Goal: Task Accomplishment & Management: Manage account settings

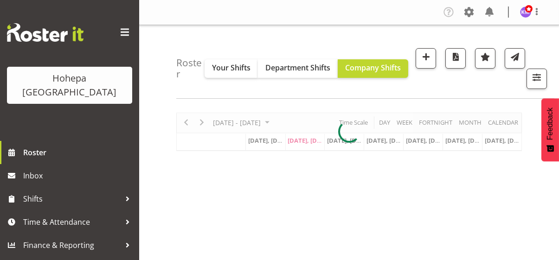
click at [122, 32] on span at bounding box center [124, 32] width 15 height 15
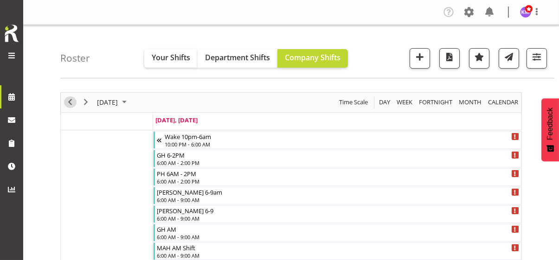
click at [67, 102] on span "Previous" at bounding box center [69, 102] width 11 height 12
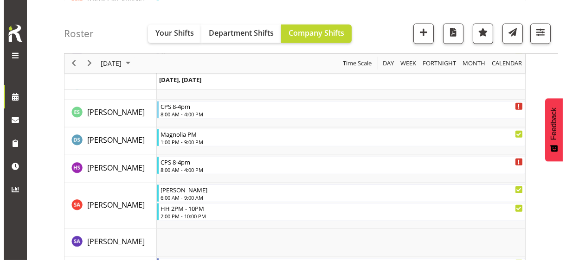
scroll to position [2457, 0]
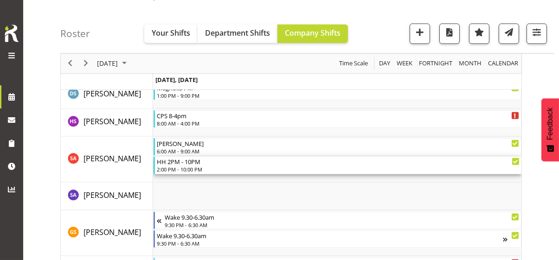
click at [184, 166] on div "2:00 PM - 10:00 PM" at bounding box center [338, 169] width 363 height 7
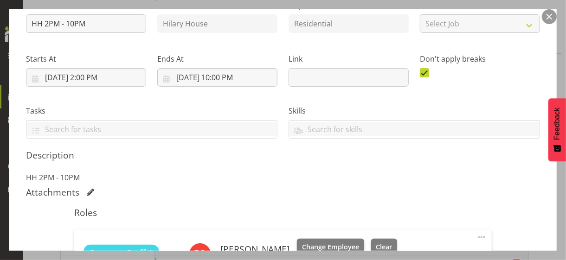
scroll to position [185, 0]
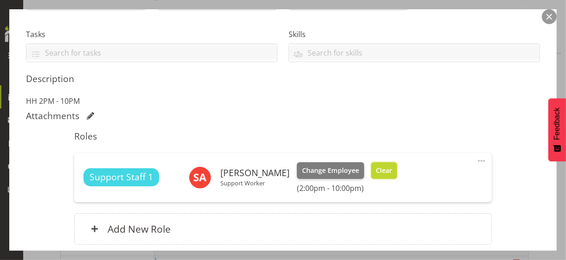
click at [388, 170] on span "Clear" at bounding box center [384, 171] width 16 height 10
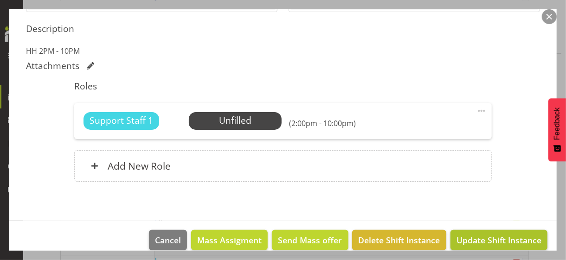
scroll to position [247, 0]
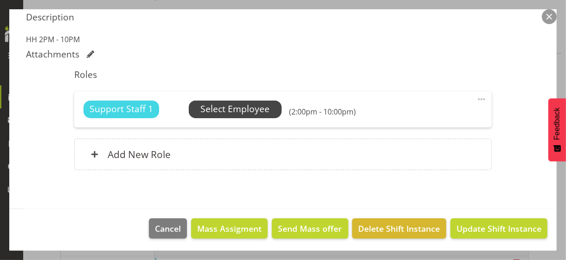
click at [233, 108] on span "Select Employee" at bounding box center [234, 108] width 69 height 13
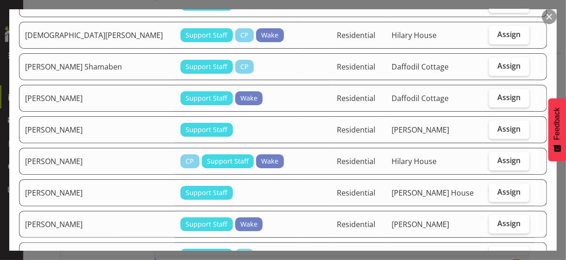
scroll to position [417, 0]
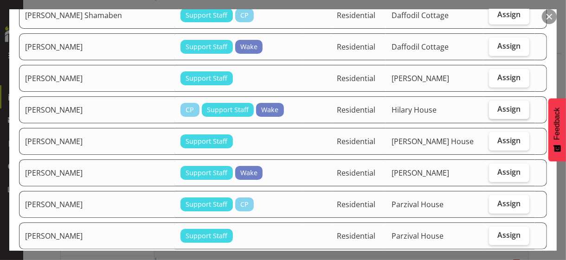
click at [495, 105] on label "Assign" at bounding box center [509, 110] width 40 height 19
click at [495, 106] on input "Assign" at bounding box center [492, 109] width 6 height 6
checkbox input "true"
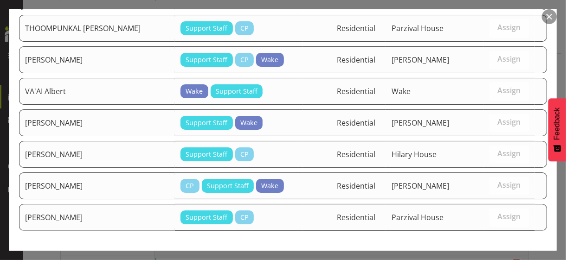
scroll to position [989, 0]
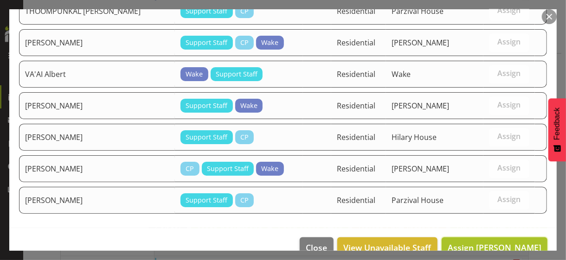
click at [492, 242] on span "Assign [PERSON_NAME]" at bounding box center [494, 247] width 94 height 11
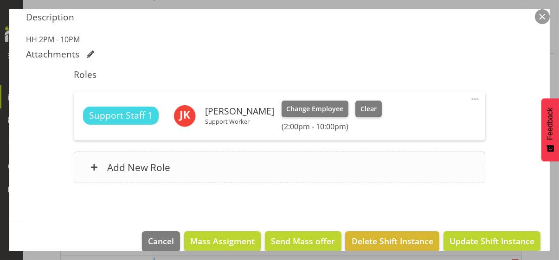
click at [275, 166] on div "Add New Role" at bounding box center [279, 168] width 411 height 32
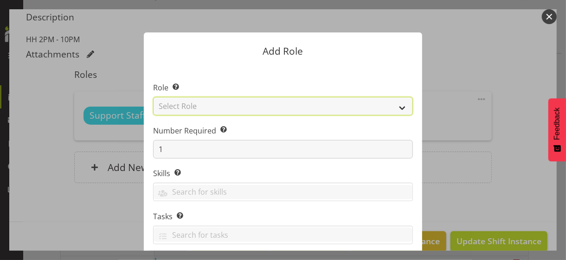
drag, startPoint x: 222, startPoint y: 105, endPoint x: 218, endPoint y: 109, distance: 5.7
click at [222, 105] on select "Select Role CP House Leader Support Staff Wake" at bounding box center [283, 106] width 260 height 19
select select "1091"
click at [153, 97] on select "Select Role CP House Leader Support Staff Wake" at bounding box center [283, 106] width 260 height 19
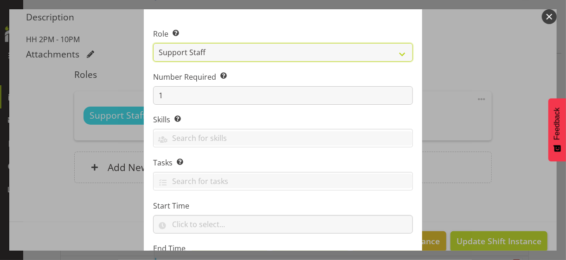
scroll to position [141, 0]
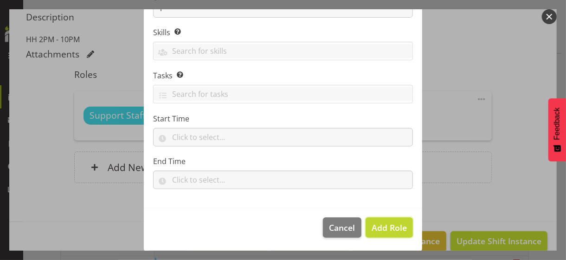
drag, startPoint x: 380, startPoint y: 225, endPoint x: 436, endPoint y: 190, distance: 65.6
click at [384, 222] on span "Add Role" at bounding box center [388, 227] width 35 height 11
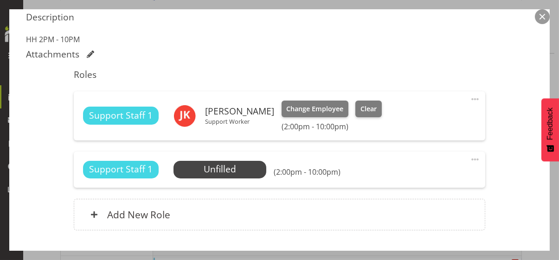
drag, startPoint x: 469, startPoint y: 156, endPoint x: 454, endPoint y: 163, distance: 16.2
click at [469, 156] on span at bounding box center [474, 159] width 11 height 11
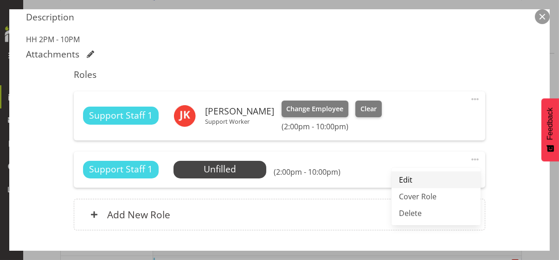
click at [417, 176] on link "Edit" at bounding box center [435, 180] width 89 height 17
select select "7"
select select "2025"
select select "14"
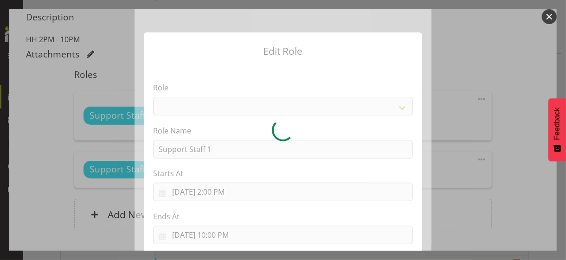
select select "1091"
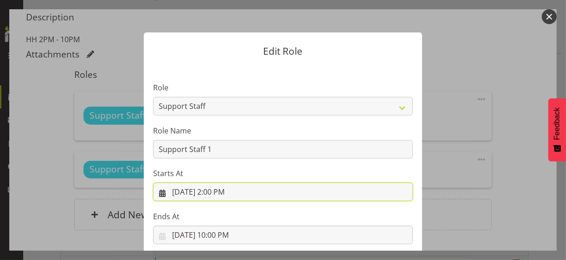
click at [217, 194] on input "[DATE] 2:00 PM" at bounding box center [283, 192] width 260 height 19
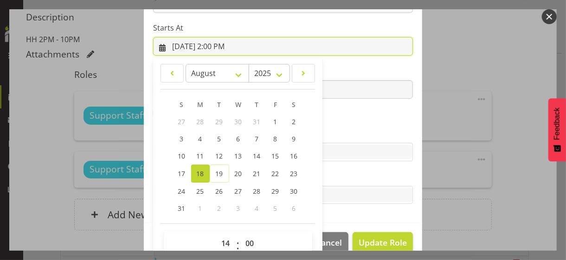
scroll to position [161, 0]
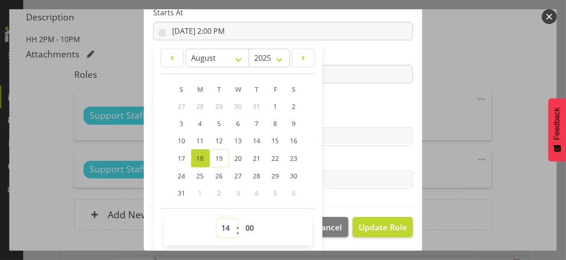
click at [221, 224] on select "00 01 02 03 04 05 06 07 08 09 10 11 12 13 14 15 16 17 18 19 20 21 22 23" at bounding box center [227, 228] width 21 height 19
select select "16"
click at [217, 219] on select "00 01 02 03 04 05 06 07 08 09 10 11 12 13 14 15 16 17 18 19 20 21 22 23" at bounding box center [227, 228] width 21 height 19
type input "[DATE] 4:00 PM"
click at [342, 114] on label "Skills" at bounding box center [283, 118] width 260 height 11
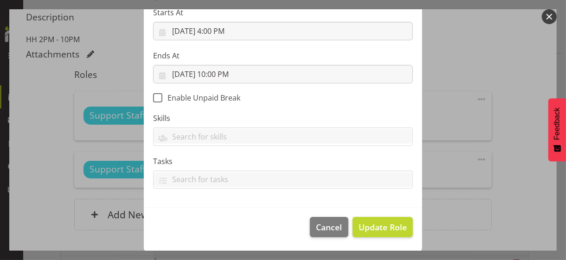
scroll to position [160, 0]
click at [371, 223] on span "Update Role" at bounding box center [382, 228] width 48 height 12
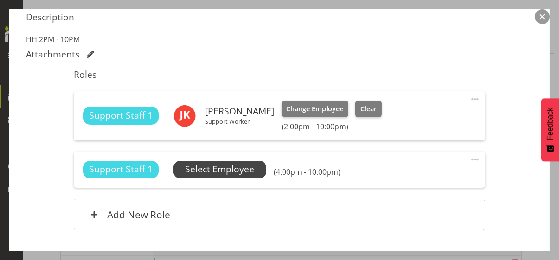
click at [240, 167] on span "Select Employee" at bounding box center [219, 169] width 69 height 13
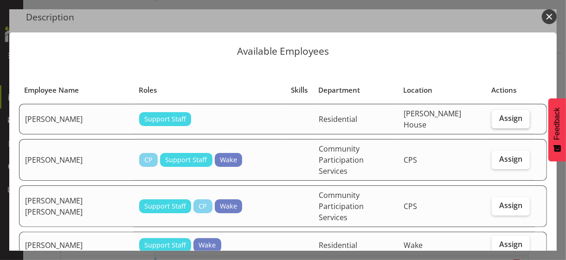
click at [499, 117] on span "Assign" at bounding box center [510, 118] width 23 height 9
click at [497, 117] on input "Assign" at bounding box center [494, 118] width 6 height 6
checkbox input "true"
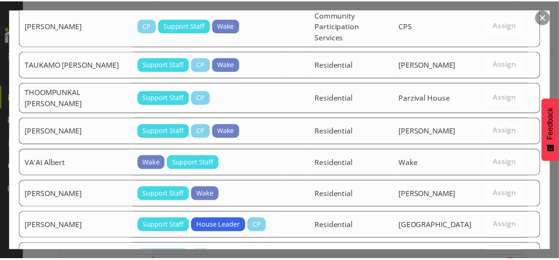
scroll to position [1509, 0]
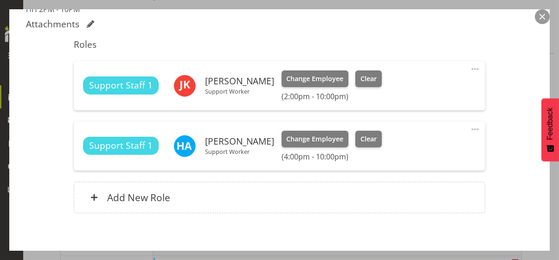
scroll to position [320, 0]
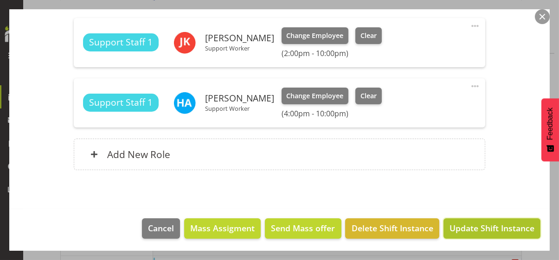
click at [494, 223] on span "Update Shift Instance" at bounding box center [491, 228] width 85 height 12
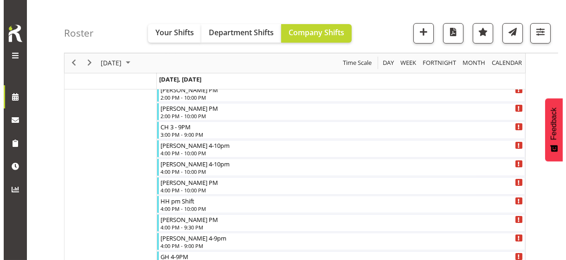
scroll to position [435, 0]
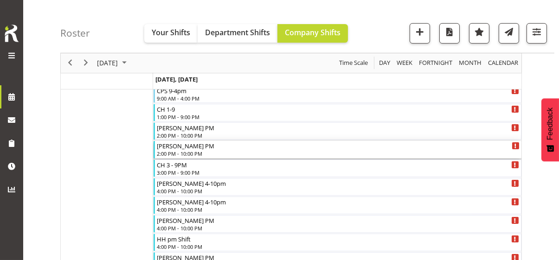
click at [185, 150] on div "2:00 PM - 10:00 PM" at bounding box center [338, 153] width 363 height 7
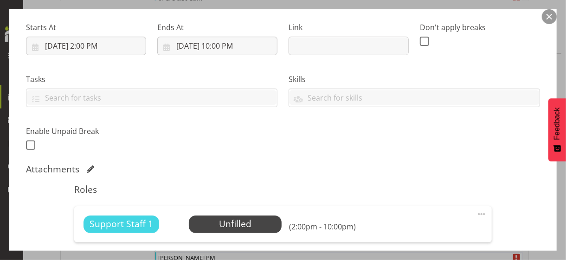
scroll to position [232, 0]
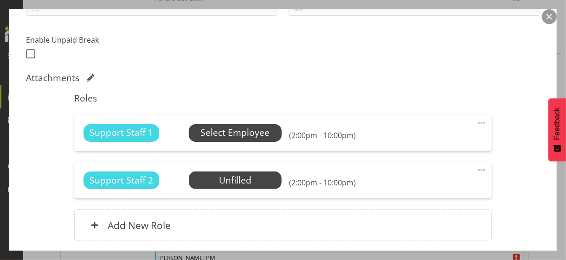
click at [208, 130] on span "Select Employee" at bounding box center [234, 132] width 69 height 13
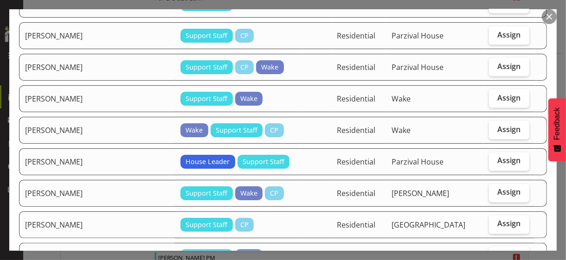
scroll to position [788, 0]
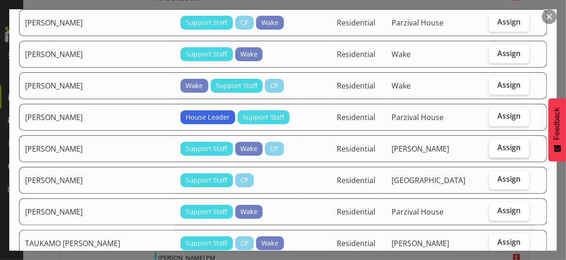
click at [497, 143] on span "Assign" at bounding box center [508, 147] width 23 height 9
click at [495, 145] on input "Assign" at bounding box center [492, 148] width 6 height 6
checkbox input "true"
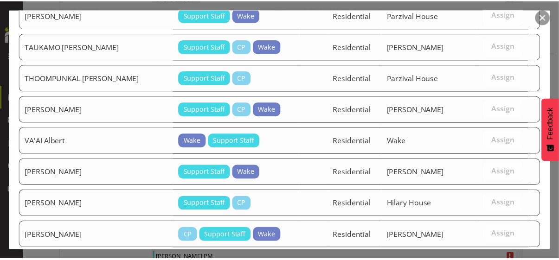
scroll to position [1051, 0]
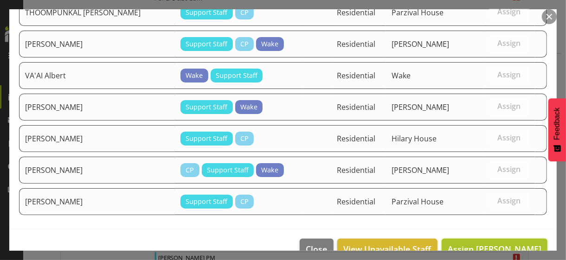
click at [489, 243] on span "Assign [PERSON_NAME]" at bounding box center [494, 248] width 94 height 11
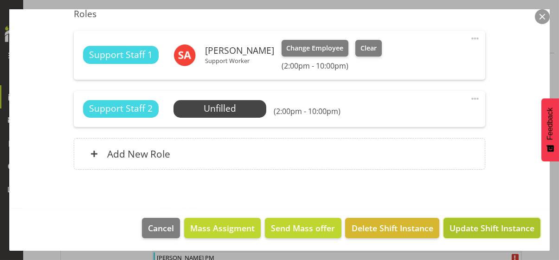
click at [484, 223] on span "Update Shift Instance" at bounding box center [491, 228] width 85 height 12
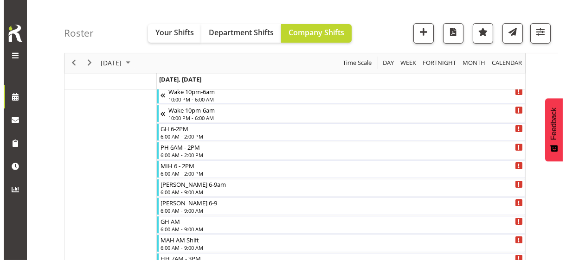
scroll to position [0, 0]
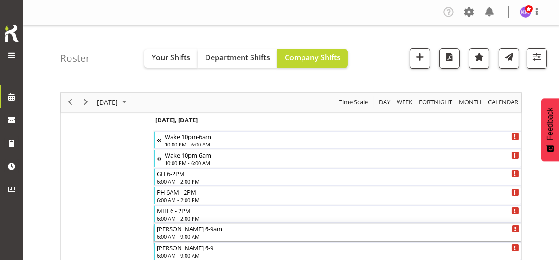
click at [180, 233] on div "6:00 AM - 9:00 AM" at bounding box center [338, 236] width 363 height 7
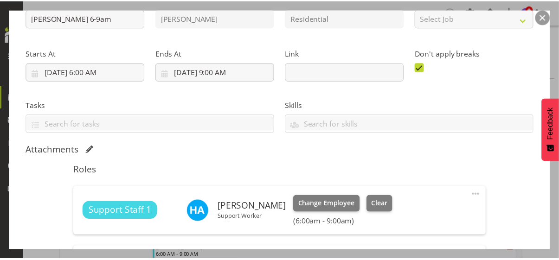
scroll to position [185, 0]
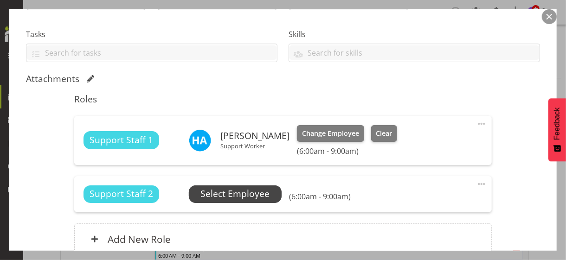
click at [228, 195] on span "Select Employee" at bounding box center [234, 193] width 69 height 13
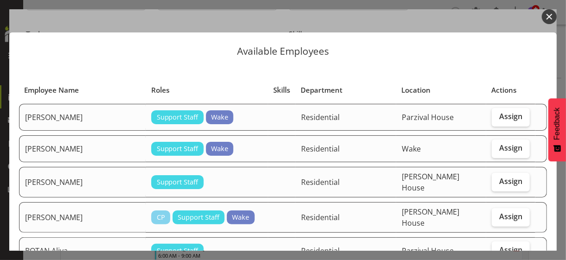
drag, startPoint x: 548, startPoint y: 16, endPoint x: 523, endPoint y: 28, distance: 27.4
click at [548, 16] on button "button" at bounding box center [548, 16] width 15 height 15
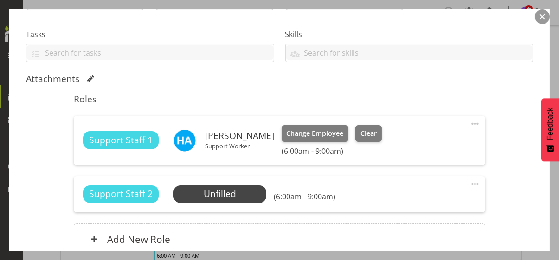
drag, startPoint x: 542, startPoint y: 16, endPoint x: 535, endPoint y: 24, distance: 11.2
click at [542, 16] on button "button" at bounding box center [542, 16] width 15 height 15
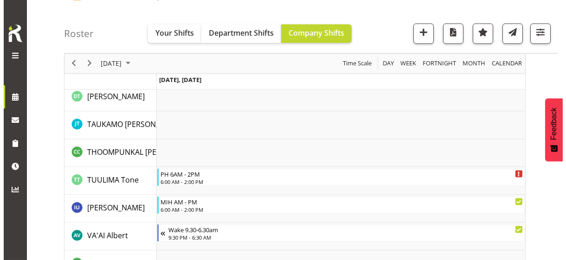
scroll to position [2735, 0]
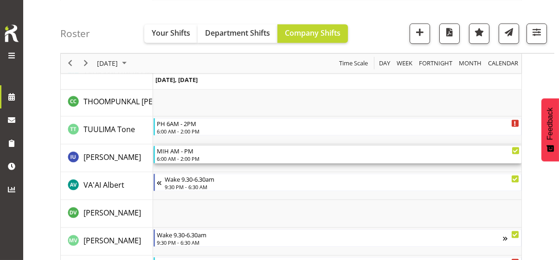
click at [190, 155] on div "6:00 AM - 2:00 PM" at bounding box center [338, 158] width 363 height 7
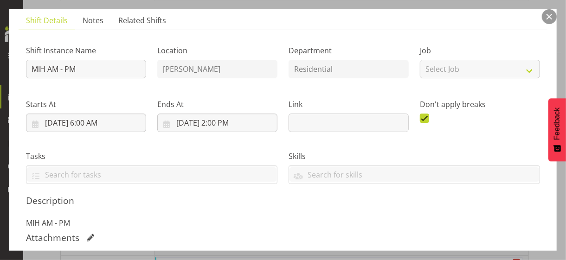
scroll to position [185, 0]
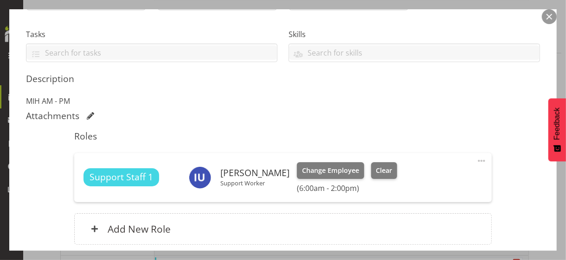
click at [476, 157] on span at bounding box center [481, 160] width 11 height 11
click at [408, 178] on link "Edit" at bounding box center [442, 181] width 89 height 17
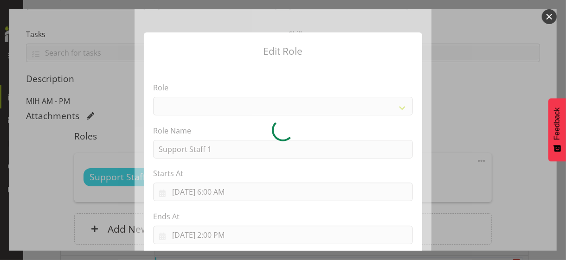
select select "1091"
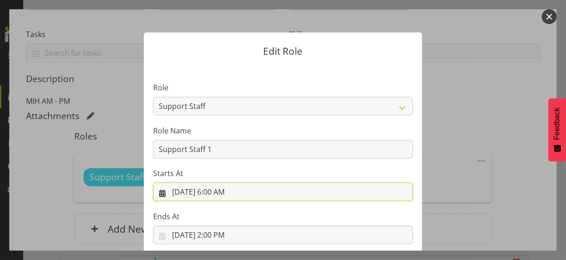
click at [223, 192] on input "[DATE] 6:00 AM" at bounding box center [283, 192] width 260 height 19
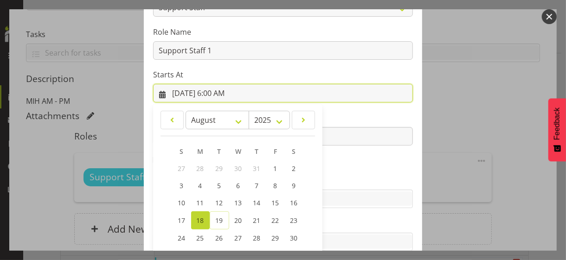
scroll to position [161, 0]
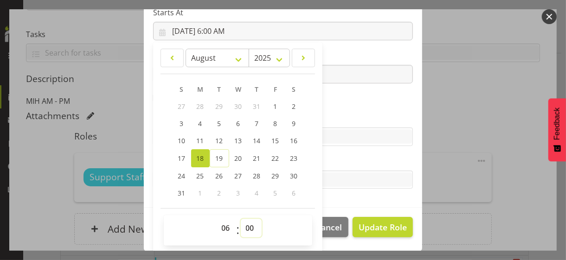
drag, startPoint x: 243, startPoint y: 225, endPoint x: 244, endPoint y: 220, distance: 5.1
click at [244, 224] on select "00 01 02 03 04 05 06 07 08 09 10 11 12 13 14 15 16 17 18 19 20 21 22 23 24 25 2…" at bounding box center [251, 228] width 21 height 19
select select "30"
click at [241, 219] on select "00 01 02 03 04 05 06 07 08 09 10 11 12 13 14 15 16 17 18 19 20 21 22 23 24 25 2…" at bounding box center [251, 228] width 21 height 19
type input "[DATE] 6:30 AM"
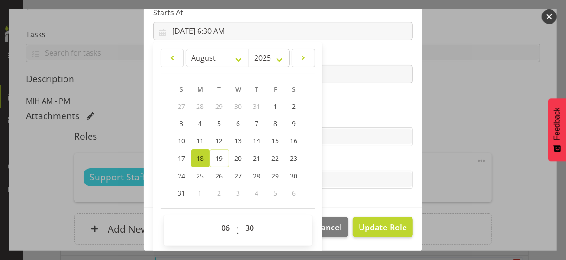
click at [339, 118] on label "Skills" at bounding box center [283, 118] width 260 height 11
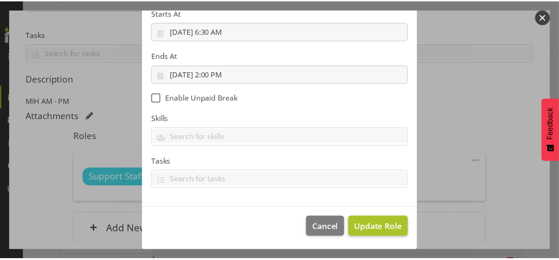
scroll to position [160, 0]
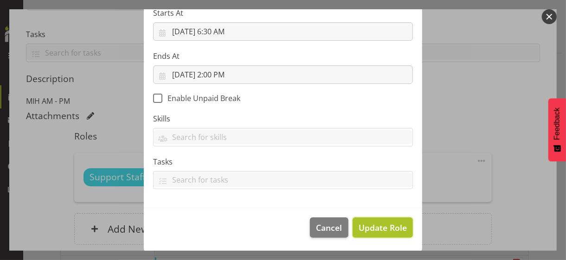
click at [380, 226] on span "Update Role" at bounding box center [382, 228] width 48 height 12
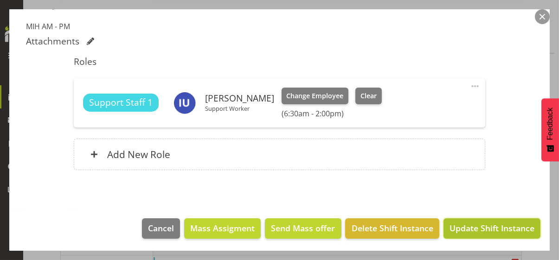
click at [477, 226] on span "Update Shift Instance" at bounding box center [491, 228] width 85 height 12
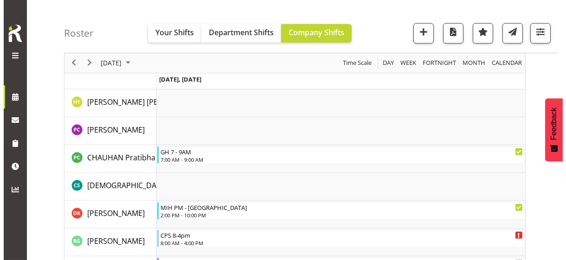
scroll to position [1020, 0]
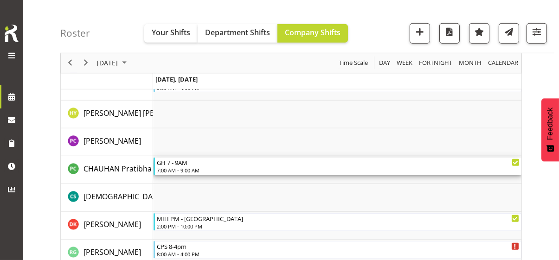
click at [198, 166] on div "7:00 AM - 9:00 AM" at bounding box center [338, 169] width 363 height 7
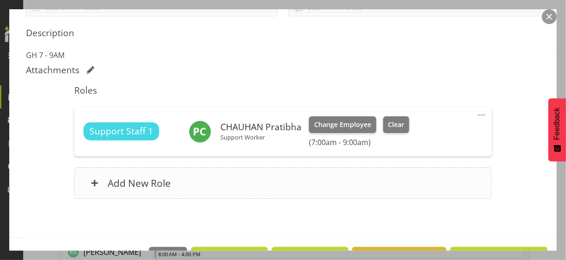
scroll to position [232, 0]
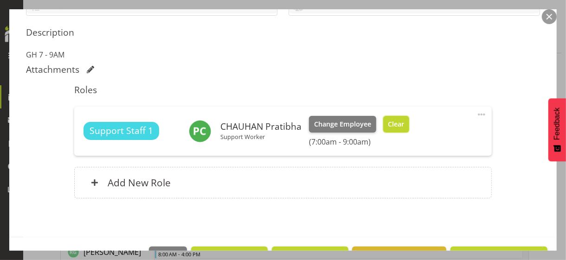
click at [396, 130] on button "Clear" at bounding box center [396, 124] width 26 height 17
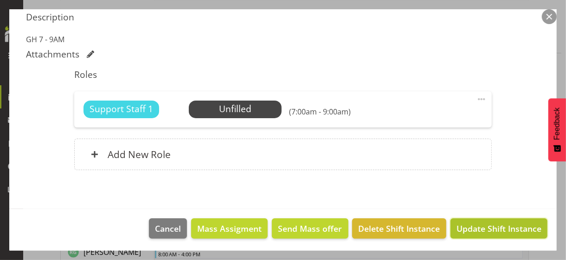
click at [475, 226] on span "Update Shift Instance" at bounding box center [498, 229] width 85 height 12
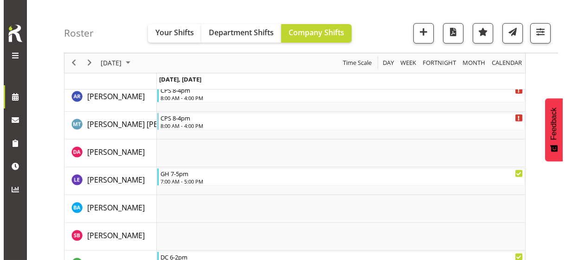
scroll to position [760, 0]
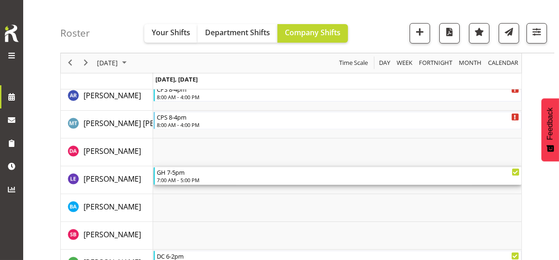
click at [199, 179] on div "7:00 AM - 5:00 PM" at bounding box center [338, 179] width 363 height 7
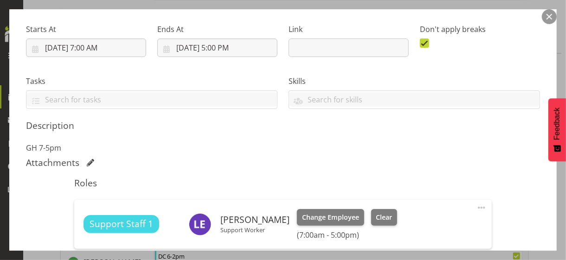
scroll to position [232, 0]
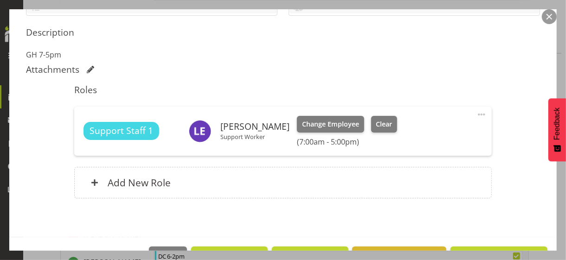
drag, startPoint x: 474, startPoint y: 113, endPoint x: 445, endPoint y: 123, distance: 31.1
click at [476, 113] on span at bounding box center [481, 114] width 11 height 11
click at [420, 130] on link "Edit" at bounding box center [442, 135] width 89 height 17
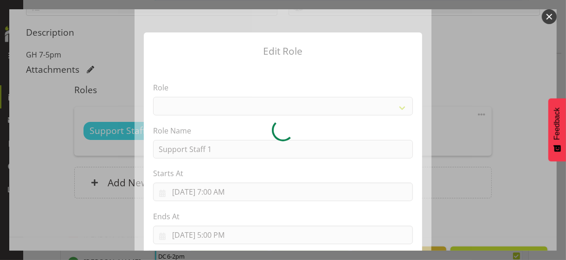
select select "1091"
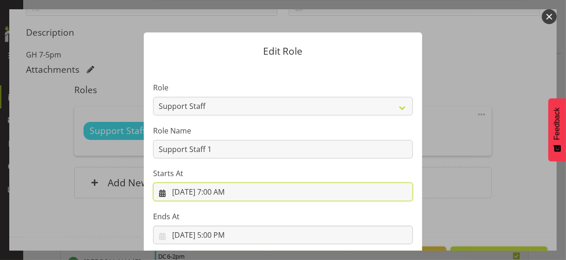
click at [220, 193] on input "[DATE] 7:00 AM" at bounding box center [283, 192] width 260 height 19
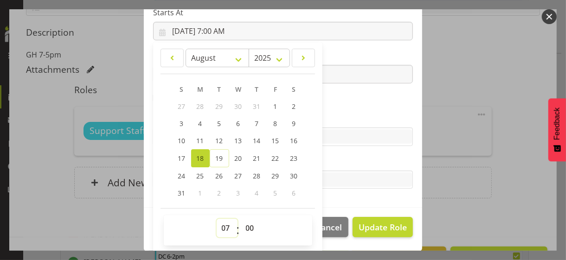
drag, startPoint x: 217, startPoint y: 224, endPoint x: 219, endPoint y: 219, distance: 5.4
click at [219, 222] on select "00 01 02 03 04 05 06 07 08 09 10 11 12 13 14 15 16 17 18 19 20 21 22 23" at bounding box center [227, 228] width 21 height 19
select select "8"
click at [217, 219] on select "00 01 02 03 04 05 06 07 08 09 10 11 12 13 14 15 16 17 18 19 20 21 22 23" at bounding box center [227, 228] width 21 height 19
type input "[DATE] 8:00 AM"
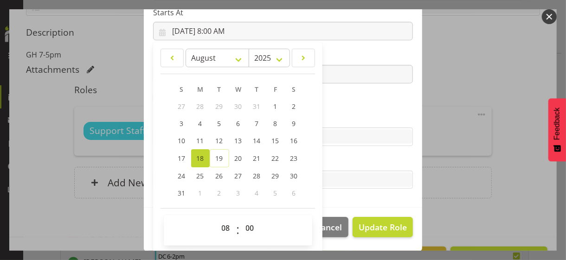
click at [362, 114] on label "Skills" at bounding box center [283, 118] width 260 height 11
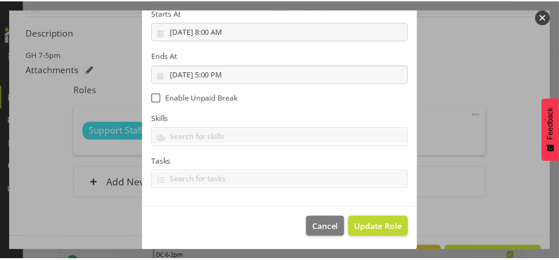
scroll to position [160, 0]
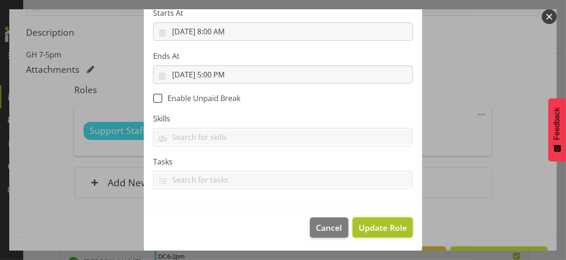
click at [377, 225] on span "Update Role" at bounding box center [382, 228] width 48 height 12
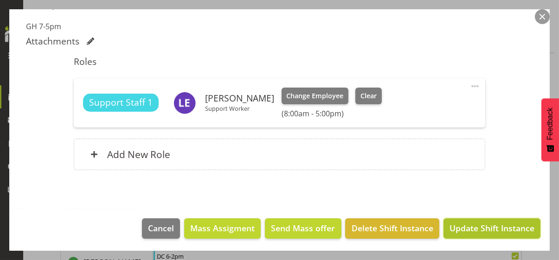
click at [473, 228] on span "Update Shift Instance" at bounding box center [491, 228] width 85 height 12
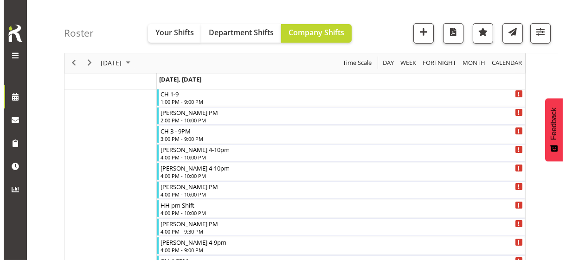
scroll to position [480, 0]
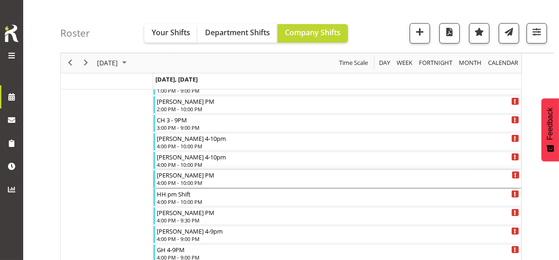
click at [180, 179] on div "4:00 PM - 10:00 PM" at bounding box center [338, 182] width 363 height 7
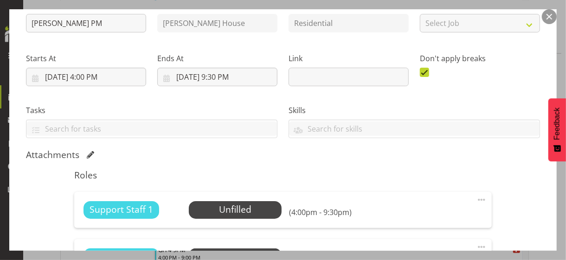
scroll to position [232, 0]
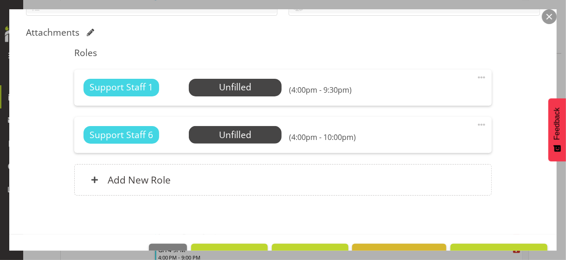
click at [476, 122] on span at bounding box center [481, 124] width 11 height 11
click at [413, 140] on link "Edit" at bounding box center [442, 145] width 89 height 17
select select "7"
select select "2025"
select select "16"
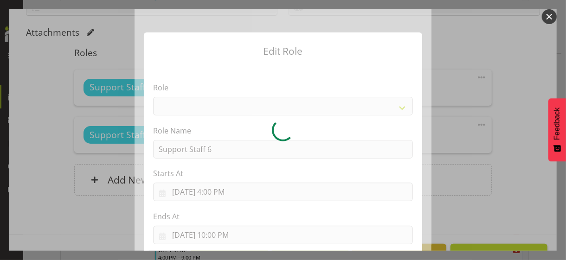
select select "1091"
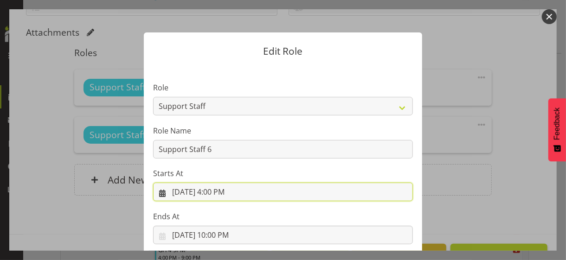
click at [217, 191] on input "[DATE] 4:00 PM" at bounding box center [283, 192] width 260 height 19
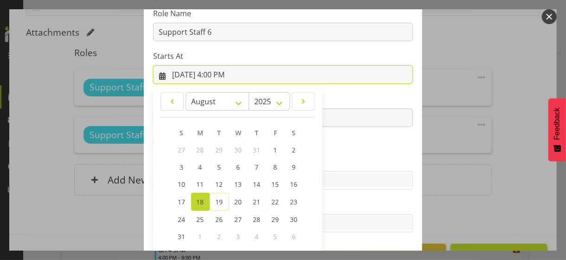
scroll to position [161, 0]
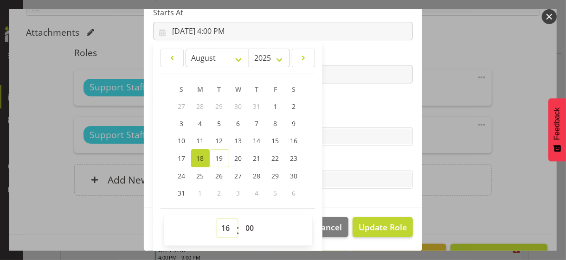
drag, startPoint x: 221, startPoint y: 226, endPoint x: 223, endPoint y: 219, distance: 7.6
click at [222, 225] on select "00 01 02 03 04 05 06 07 08 09 10 11 12 13 14 15 16 17 18 19 20 21 22 23" at bounding box center [227, 228] width 21 height 19
select select "14"
click at [217, 219] on select "00 01 02 03 04 05 06 07 08 09 10 11 12 13 14 15 16 17 18 19 20 21 22 23" at bounding box center [227, 228] width 21 height 19
type input "[DATE] 2:00 PM"
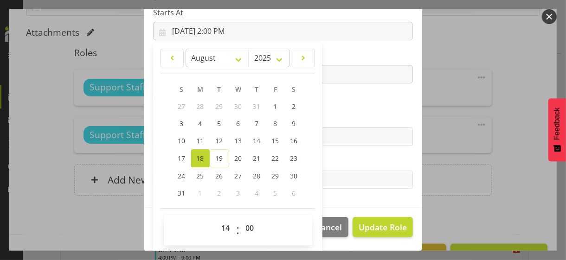
drag, startPoint x: 348, startPoint y: 116, endPoint x: 351, endPoint y: 121, distance: 5.7
click at [348, 116] on label "Skills" at bounding box center [283, 118] width 260 height 11
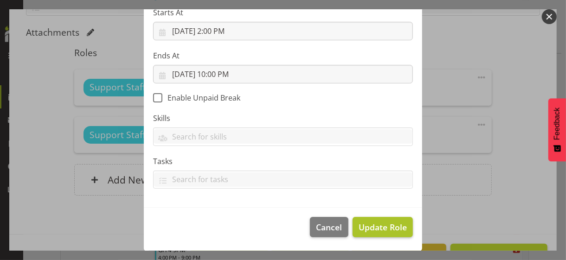
scroll to position [160, 0]
click at [380, 225] on span "Update Role" at bounding box center [382, 228] width 48 height 12
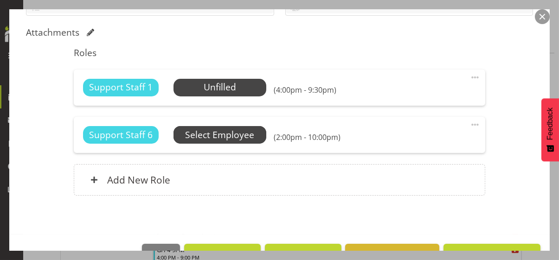
click at [0, 0] on span "Select Employee" at bounding box center [0, 0] width 0 height 0
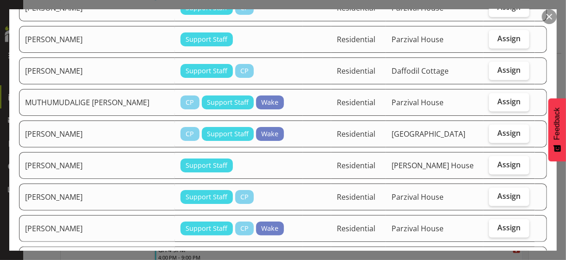
scroll to position [556, 0]
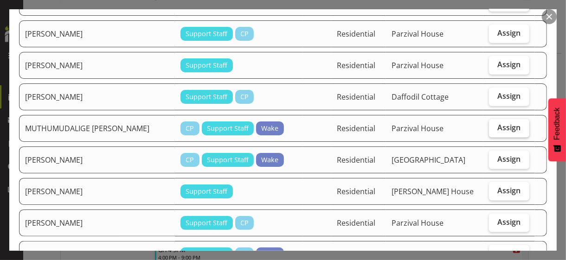
click at [499, 125] on label "Assign" at bounding box center [509, 128] width 40 height 19
click at [495, 125] on input "Assign" at bounding box center [492, 128] width 6 height 6
checkbox input "true"
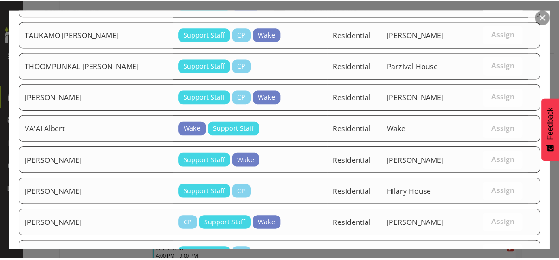
scroll to position [1020, 0]
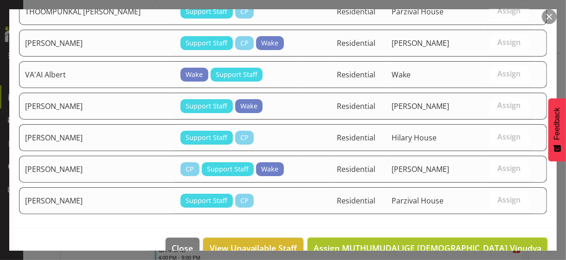
click at [472, 242] on span "Assign MUTHUMUDALIGE [DEMOGRAPHIC_DATA] Vinudya" at bounding box center [427, 247] width 228 height 11
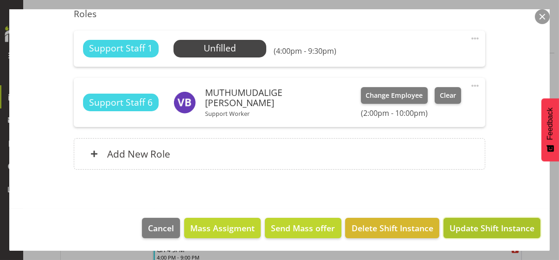
click at [471, 226] on span "Update Shift Instance" at bounding box center [491, 228] width 85 height 12
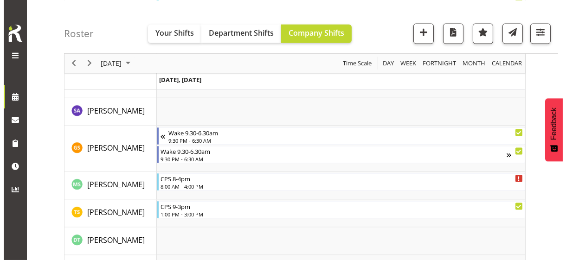
scroll to position [2668, 0]
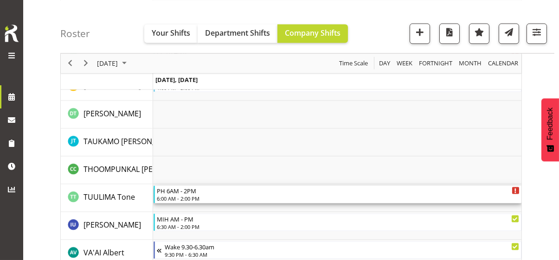
click at [189, 197] on div "6:00 AM - 2:00 PM" at bounding box center [338, 198] width 363 height 7
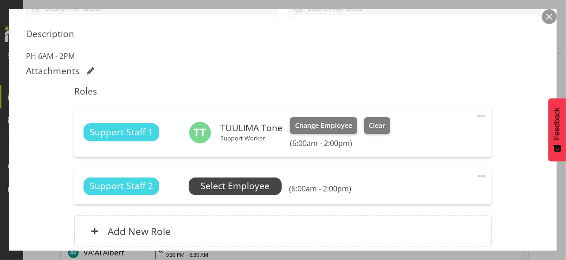
scroll to position [232, 0]
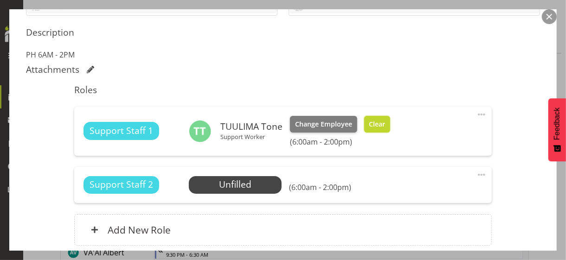
click at [377, 127] on span "Clear" at bounding box center [377, 124] width 16 height 10
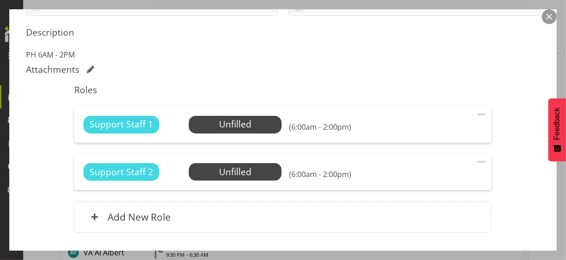
drag, startPoint x: 477, startPoint y: 112, endPoint x: 461, endPoint y: 116, distance: 16.3
click at [476, 112] on span at bounding box center [481, 114] width 11 height 11
click at [424, 129] on link "Edit" at bounding box center [442, 135] width 89 height 17
select select "7"
select select "2025"
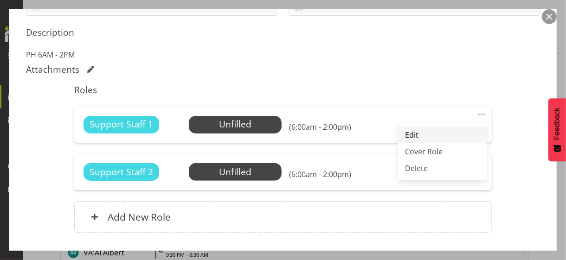
select select "14"
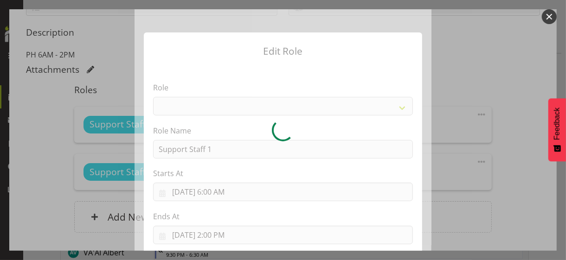
select select "1091"
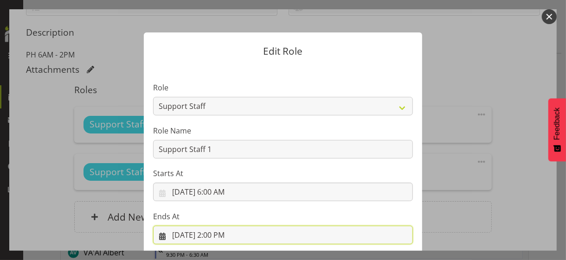
click at [217, 232] on input "[DATE] 2:00 PM" at bounding box center [283, 235] width 260 height 19
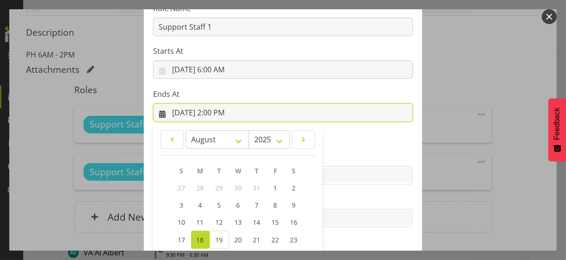
scroll to position [204, 0]
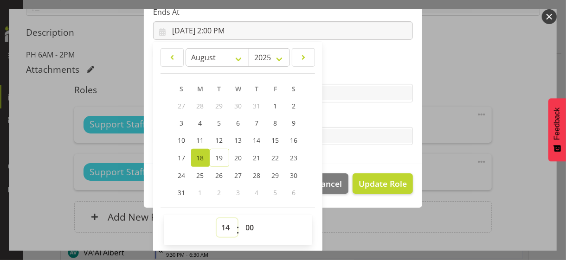
drag, startPoint x: 225, startPoint y: 226, endPoint x: 221, endPoint y: 219, distance: 7.9
click at [224, 225] on select "00 01 02 03 04 05 06 07 08 09 10 11 12 13 14 15 16 17 18 19 20 21 22 23" at bounding box center [227, 227] width 21 height 19
select select "9"
click at [217, 218] on select "00 01 02 03 04 05 06 07 08 09 10 11 12 13 14 15 16 17 18 19 20 21 22 23" at bounding box center [227, 227] width 21 height 19
type input "[DATE] 9:00 AM"
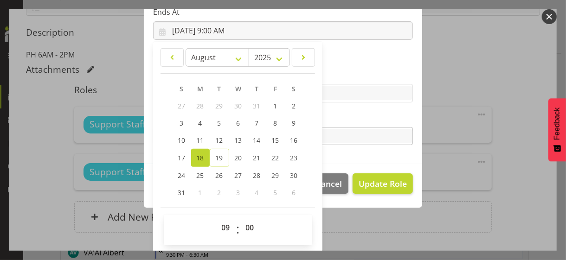
drag, startPoint x: 339, startPoint y: 121, endPoint x: 364, endPoint y: 143, distance: 33.2
click at [340, 121] on label "Tasks" at bounding box center [283, 117] width 260 height 11
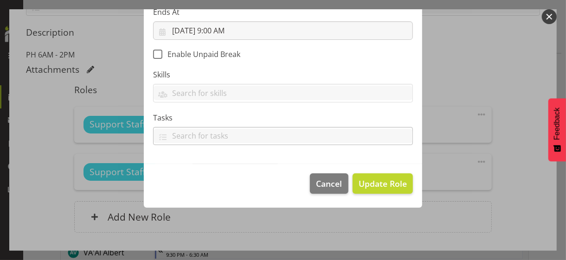
scroll to position [160, 0]
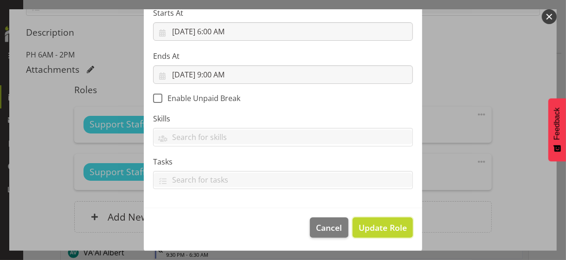
drag, startPoint x: 379, startPoint y: 224, endPoint x: 372, endPoint y: 219, distance: 8.3
click at [378, 224] on span "Update Role" at bounding box center [382, 228] width 48 height 12
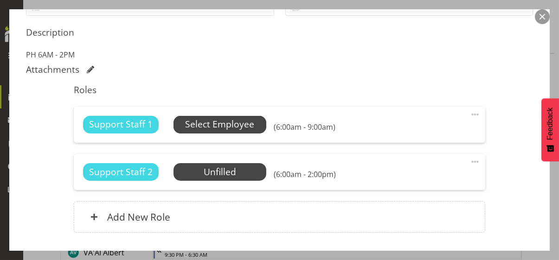
click at [228, 123] on span "Select Employee" at bounding box center [219, 124] width 69 height 13
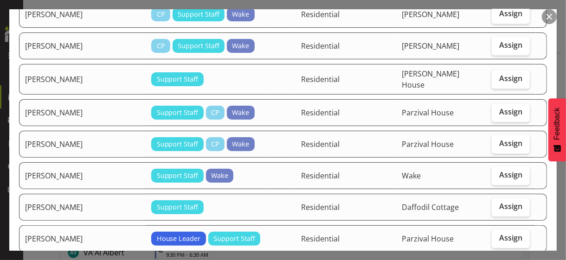
scroll to position [927, 0]
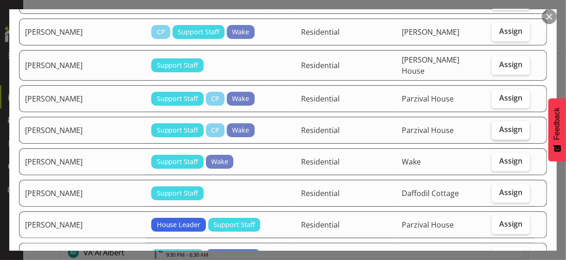
click at [500, 121] on label "Assign" at bounding box center [510, 130] width 38 height 19
click at [497, 127] on input "Assign" at bounding box center [494, 130] width 6 height 6
checkbox input "true"
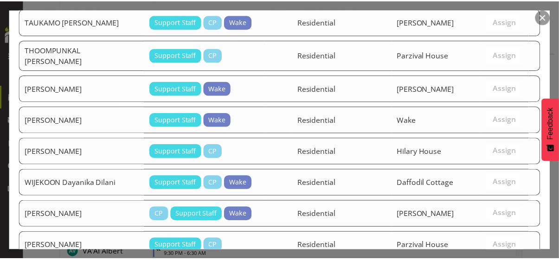
scroll to position [1325, 0]
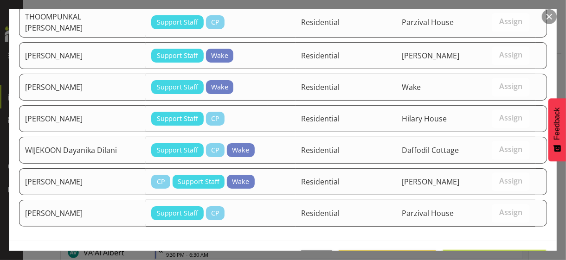
click at [489, 255] on span "Assign [PERSON_NAME]" at bounding box center [494, 260] width 94 height 11
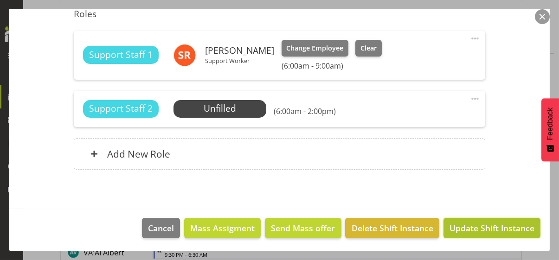
click at [489, 227] on span "Update Shift Instance" at bounding box center [491, 228] width 85 height 12
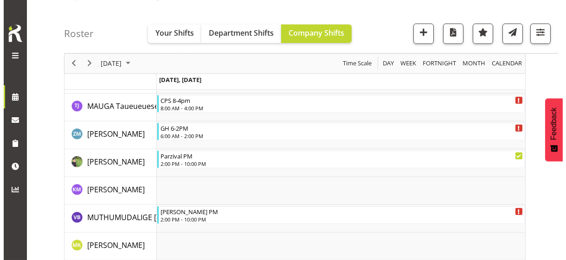
scroll to position [1782, 0]
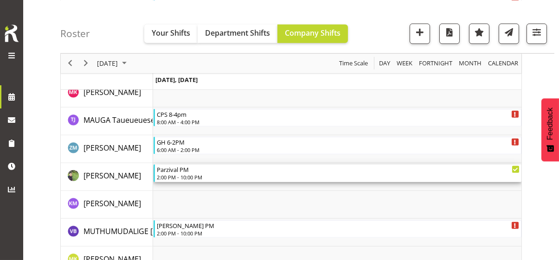
click at [184, 174] on div "2:00 PM - 10:00 PM" at bounding box center [338, 176] width 363 height 7
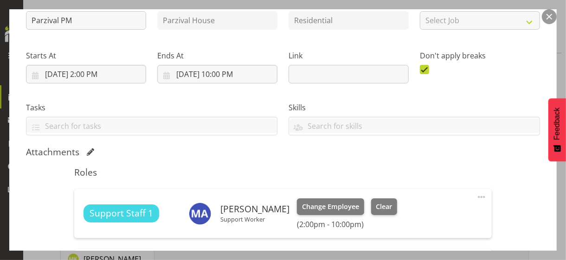
scroll to position [232, 0]
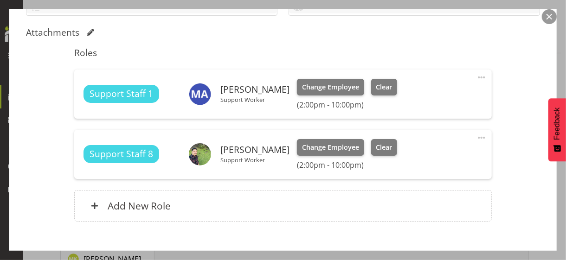
click at [476, 137] on span at bounding box center [481, 137] width 11 height 11
click at [417, 155] on link "Edit" at bounding box center [442, 158] width 89 height 17
select select "7"
select select "2025"
select select "14"
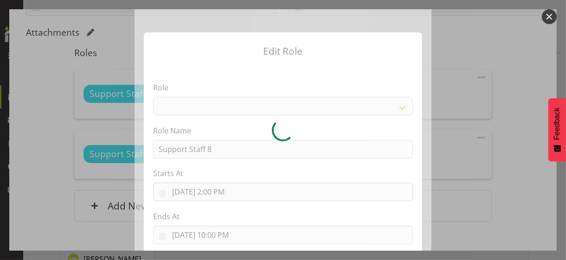
select select "1091"
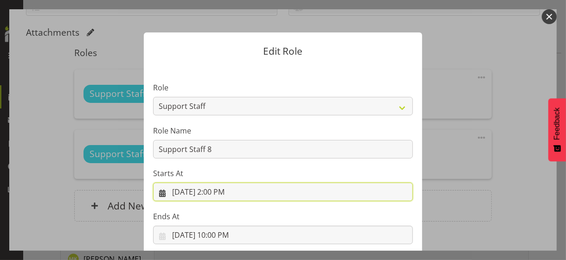
click at [218, 192] on input "[DATE] 2:00 PM" at bounding box center [283, 192] width 260 height 19
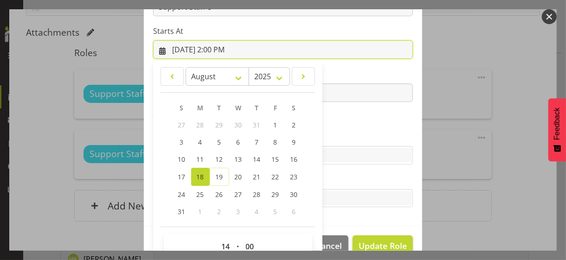
scroll to position [161, 0]
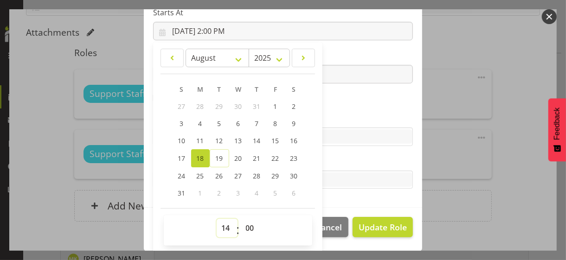
drag, startPoint x: 224, startPoint y: 227, endPoint x: 222, endPoint y: 220, distance: 7.6
click at [224, 225] on select "00 01 02 03 04 05 06 07 08 09 10 11 12 13 14 15 16 17 18 19 20 21 22 23" at bounding box center [227, 228] width 21 height 19
select select "16"
click at [217, 219] on select "00 01 02 03 04 05 06 07 08 09 10 11 12 13 14 15 16 17 18 19 20 21 22 23" at bounding box center [227, 228] width 21 height 19
type input "[DATE] 4:00 PM"
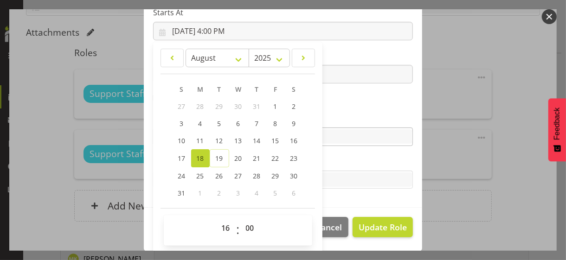
drag, startPoint x: 343, startPoint y: 114, endPoint x: 355, endPoint y: 140, distance: 29.0
click at [344, 115] on label "Skills" at bounding box center [283, 118] width 260 height 11
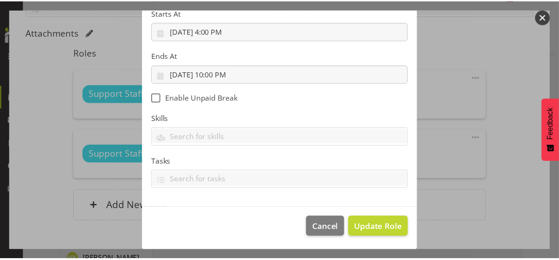
scroll to position [160, 0]
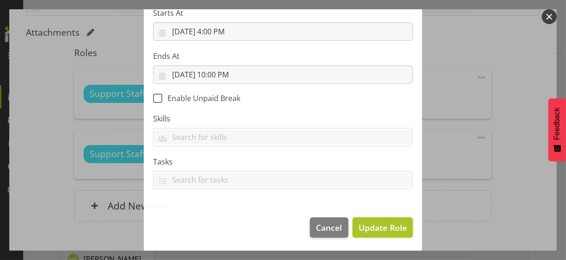
click at [376, 226] on span "Update Role" at bounding box center [382, 228] width 48 height 12
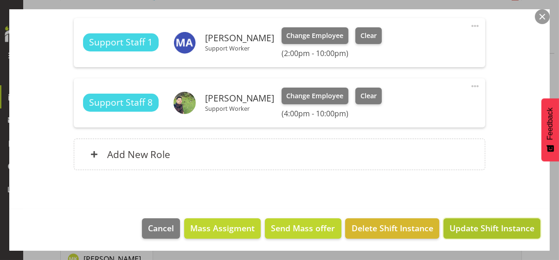
click at [459, 229] on span "Update Shift Instance" at bounding box center [491, 228] width 85 height 12
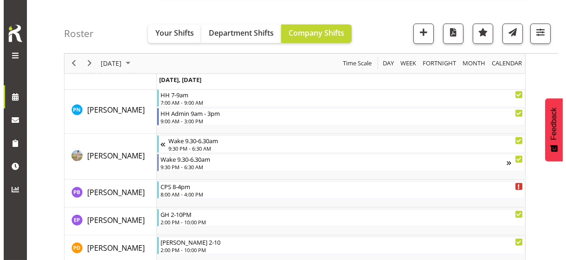
scroll to position [1968, 0]
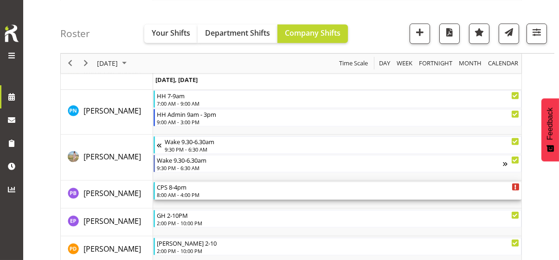
click at [193, 194] on div "8:00 AM - 4:00 PM" at bounding box center [338, 194] width 363 height 7
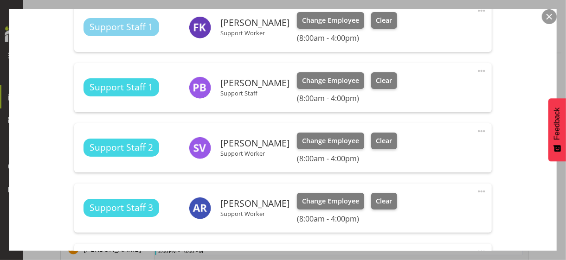
scroll to position [603, 0]
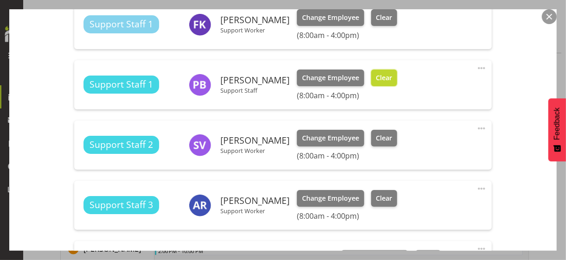
click at [384, 80] on span "Clear" at bounding box center [384, 78] width 16 height 10
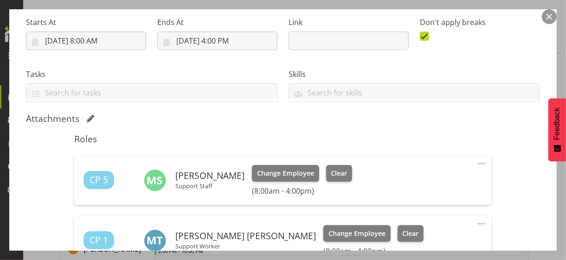
scroll to position [139, 0]
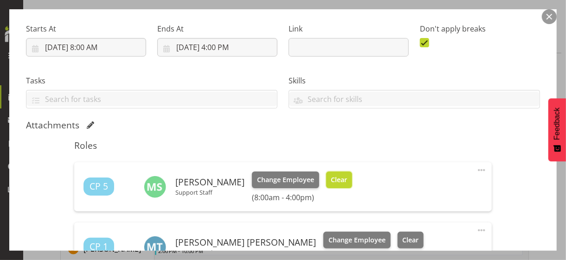
click at [334, 175] on span "Clear" at bounding box center [339, 180] width 16 height 10
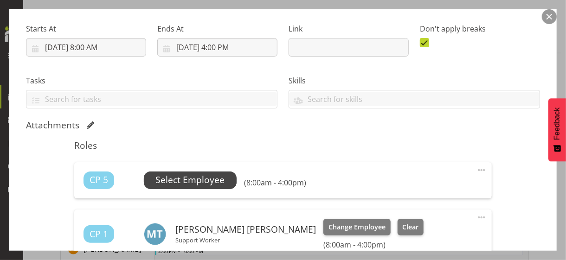
click at [204, 180] on span "Select Employee" at bounding box center [189, 179] width 69 height 13
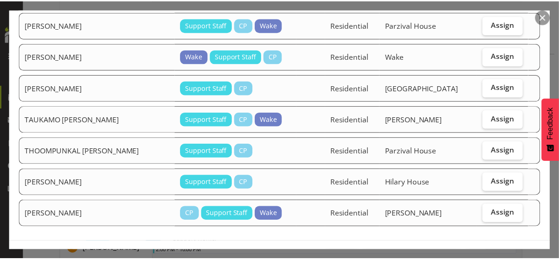
scroll to position [369, 0]
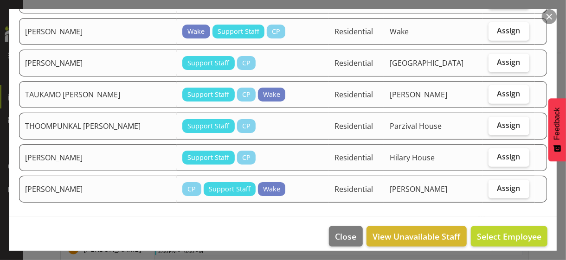
click at [550, 17] on button "button" at bounding box center [548, 16] width 15 height 15
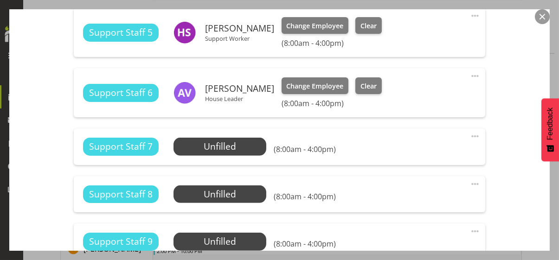
scroll to position [881, 0]
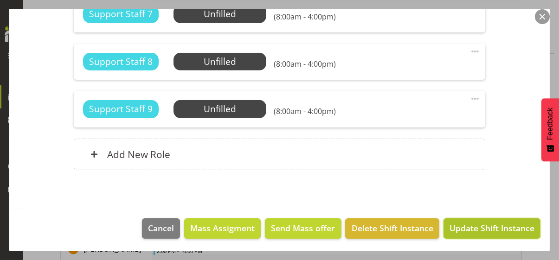
click at [483, 227] on span "Update Shift Instance" at bounding box center [491, 228] width 85 height 12
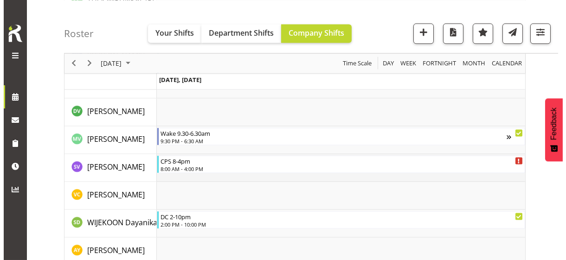
scroll to position [2840, 0]
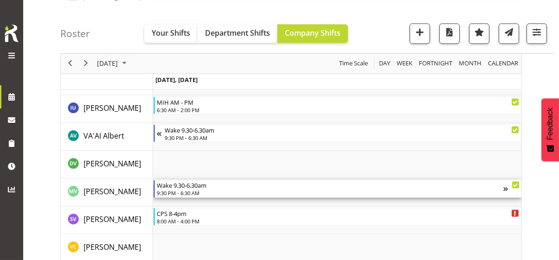
click at [195, 191] on div "9:30 PM - 6:30 AM" at bounding box center [330, 192] width 346 height 7
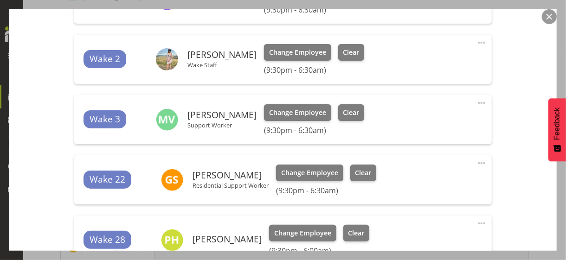
scroll to position [417, 0]
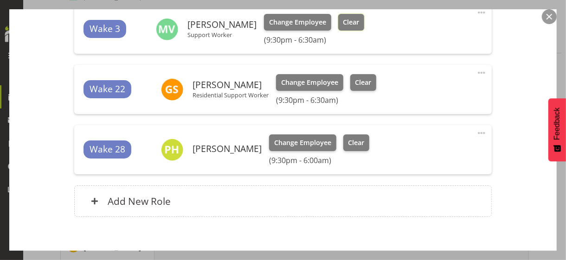
click at [339, 26] on button "Clear" at bounding box center [351, 22] width 26 height 17
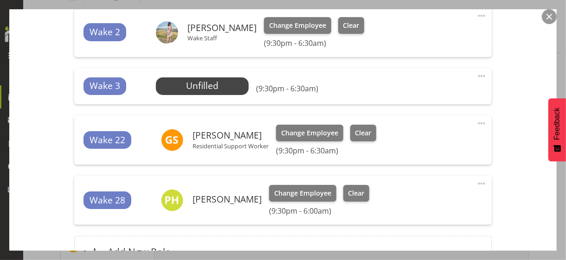
scroll to position [325, 0]
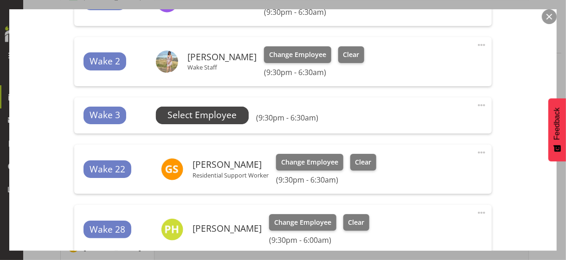
click at [208, 118] on span "Select Employee" at bounding box center [201, 114] width 69 height 13
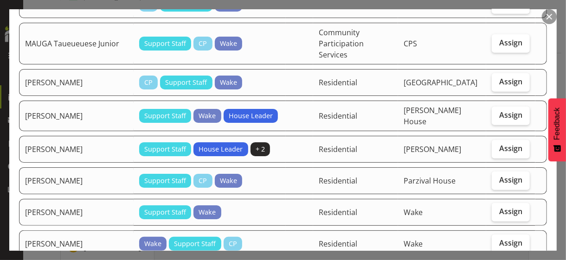
scroll to position [464, 0]
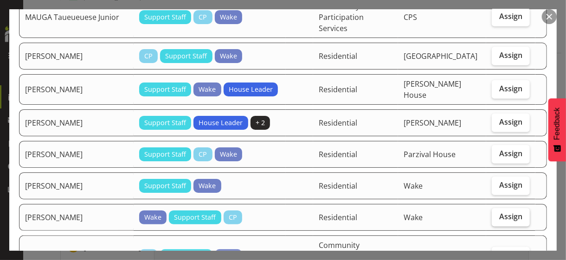
click at [498, 208] on label "Assign" at bounding box center [510, 217] width 38 height 19
click at [497, 214] on input "Assign" at bounding box center [494, 217] width 6 height 6
checkbox input "true"
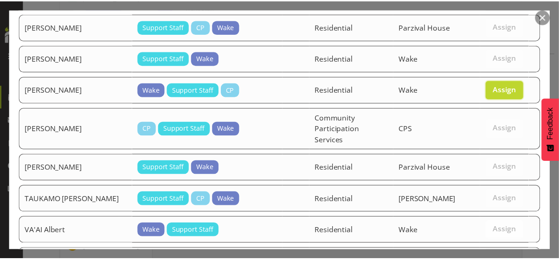
scroll to position [643, 0]
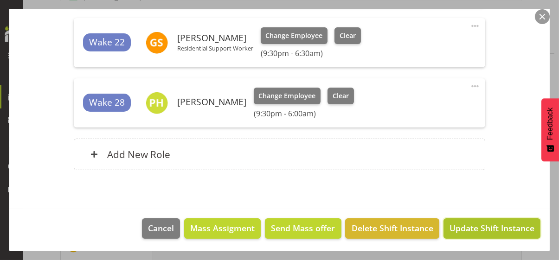
click at [485, 226] on span "Update Shift Instance" at bounding box center [491, 228] width 85 height 12
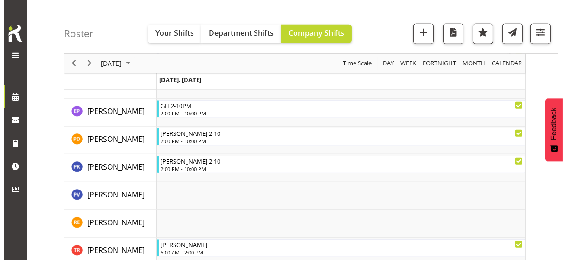
scroll to position [2068, 0]
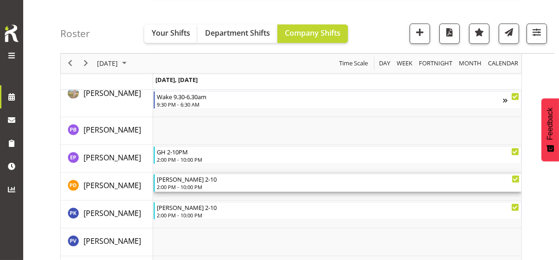
click at [191, 186] on div "2:00 PM - 10:00 PM" at bounding box center [338, 186] width 363 height 7
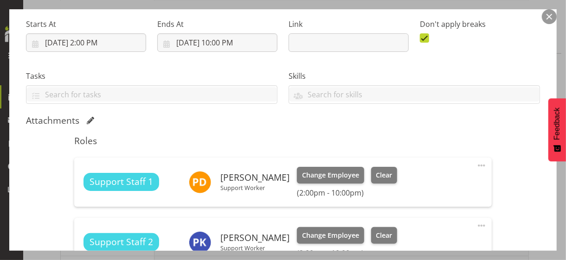
scroll to position [232, 0]
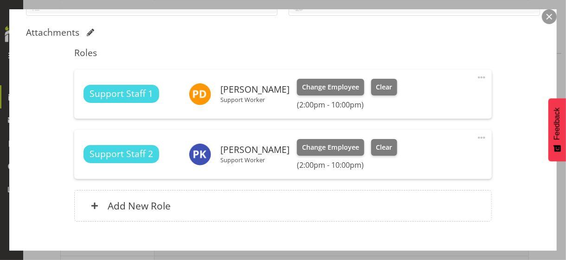
click at [477, 74] on span at bounding box center [481, 77] width 11 height 11
click at [413, 94] on link "Edit" at bounding box center [442, 97] width 89 height 17
select select "7"
select select "2025"
select select "14"
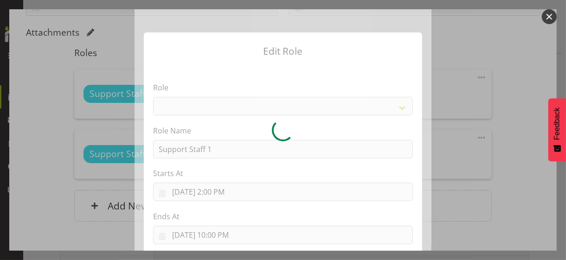
select select "1091"
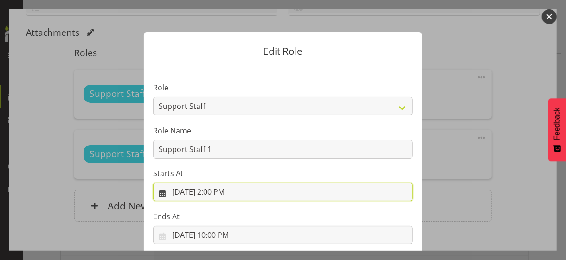
click at [219, 194] on input "[DATE] 2:00 PM" at bounding box center [283, 192] width 260 height 19
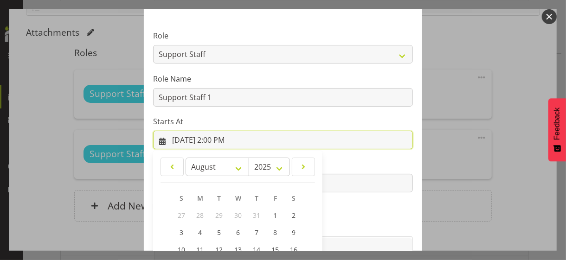
scroll to position [161, 0]
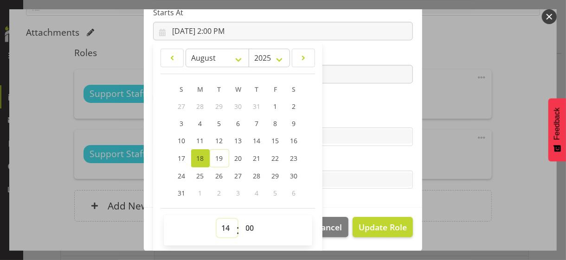
drag, startPoint x: 225, startPoint y: 226, endPoint x: 223, endPoint y: 221, distance: 5.9
click at [224, 225] on select "00 01 02 03 04 05 06 07 08 09 10 11 12 13 14 15 16 17 18 19 20 21 22 23" at bounding box center [227, 228] width 21 height 19
select select "13"
click at [217, 219] on select "00 01 02 03 04 05 06 07 08 09 10 11 12 13 14 15 16 17 18 19 20 21 22 23" at bounding box center [227, 228] width 21 height 19
type input "[DATE] 1:00 PM"
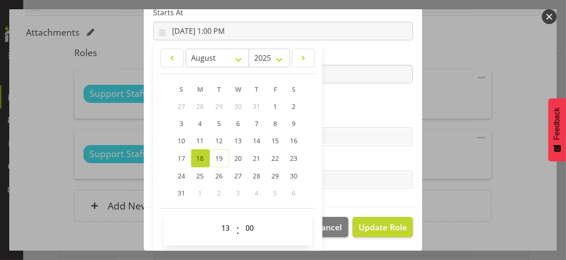
click at [337, 121] on label "Skills" at bounding box center [283, 118] width 260 height 11
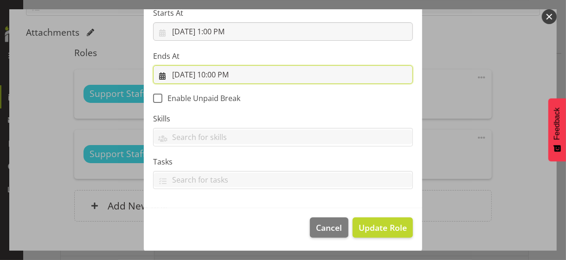
click at [226, 74] on input "[DATE] 10:00 PM" at bounding box center [283, 74] width 260 height 19
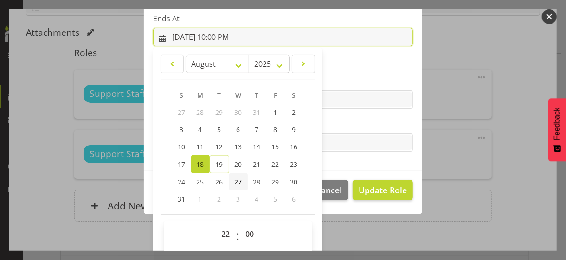
scroll to position [204, 0]
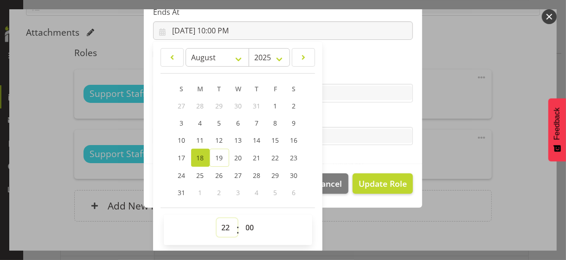
click at [224, 226] on select "00 01 02 03 04 05 06 07 08 09 10 11 12 13 14 15 16 17 18 19 20 21 22 23" at bounding box center [227, 227] width 21 height 19
select select "21"
click at [217, 218] on select "00 01 02 03 04 05 06 07 08 09 10 11 12 13 14 15 16 17 18 19 20 21 22 23" at bounding box center [227, 227] width 21 height 19
type input "[DATE] 9:00 PM"
click at [337, 123] on div "Tasks" at bounding box center [283, 128] width 260 height 33
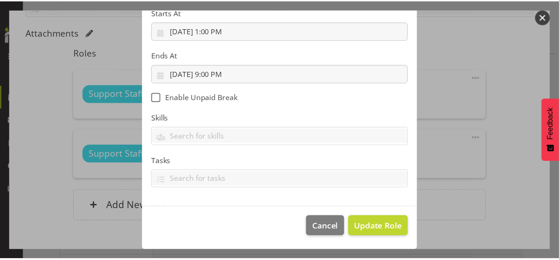
scroll to position [160, 0]
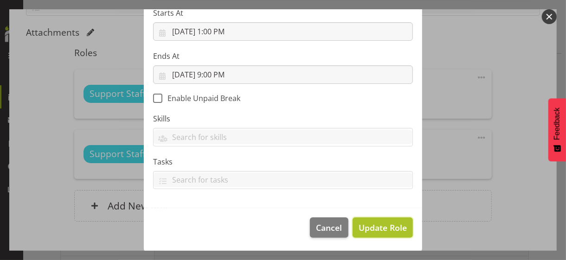
click at [376, 224] on span "Update Role" at bounding box center [382, 228] width 48 height 12
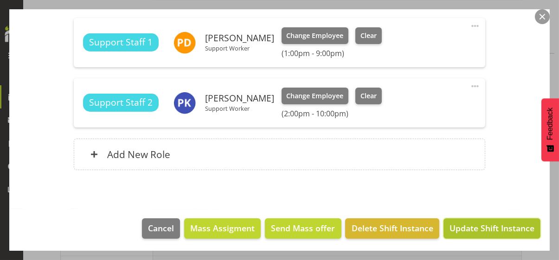
click at [480, 225] on span "Update Shift Instance" at bounding box center [491, 228] width 85 height 12
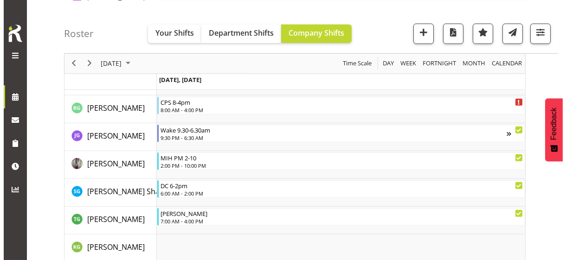
scroll to position [1187, 0]
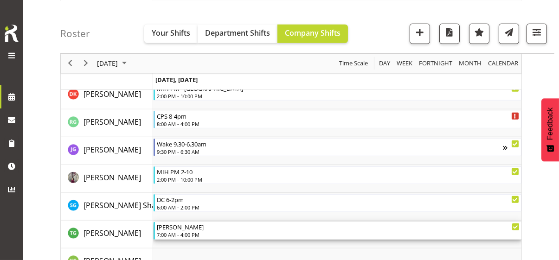
click at [188, 230] on div "[PERSON_NAME] AM 7:00 AM - 4:00 PM" at bounding box center [338, 231] width 363 height 18
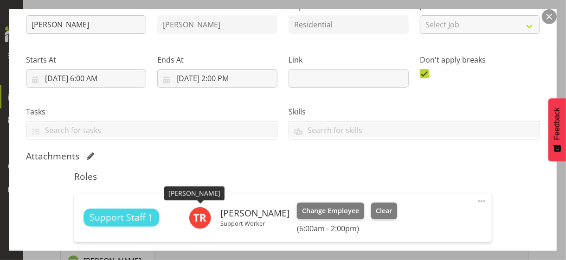
scroll to position [232, 0]
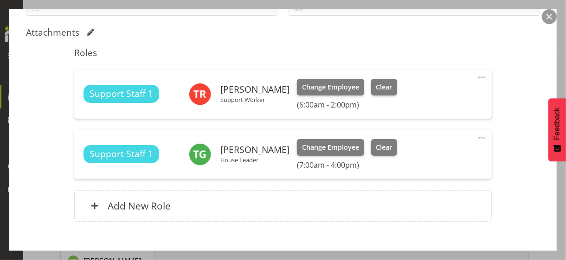
click at [476, 134] on span at bounding box center [481, 137] width 11 height 11
click at [415, 157] on link "Edit" at bounding box center [442, 158] width 89 height 17
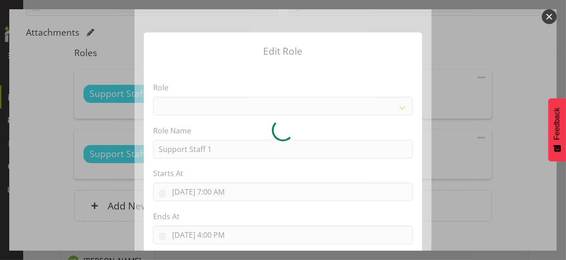
select select "1091"
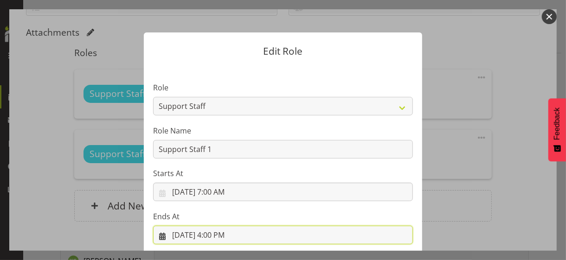
click at [222, 235] on input "[DATE] 4:00 PM" at bounding box center [283, 235] width 260 height 19
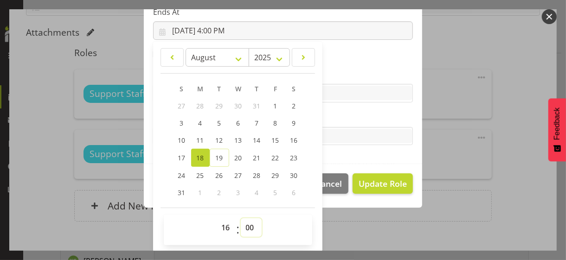
drag, startPoint x: 243, startPoint y: 227, endPoint x: 243, endPoint y: 219, distance: 8.3
click at [243, 227] on select "00 01 02 03 04 05 06 07 08 09 10 11 12 13 14 15 16 17 18 19 20 21 22 23 24 25 2…" at bounding box center [251, 227] width 21 height 19
select select "30"
click at [241, 218] on select "00 01 02 03 04 05 06 07 08 09 10 11 12 13 14 15 16 17 18 19 20 21 22 23 24 25 2…" at bounding box center [251, 227] width 21 height 19
type input "[DATE] 4:30 PM"
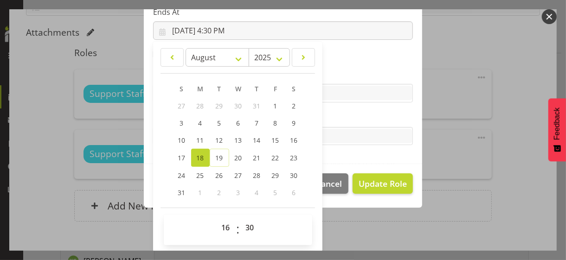
click at [341, 123] on div "Tasks" at bounding box center [283, 128] width 260 height 33
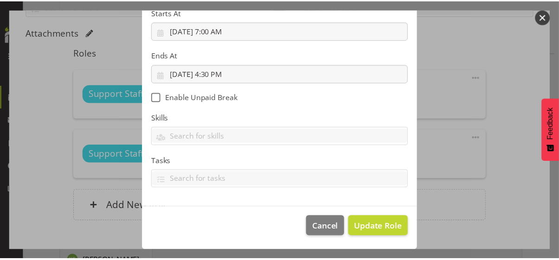
scroll to position [160, 0]
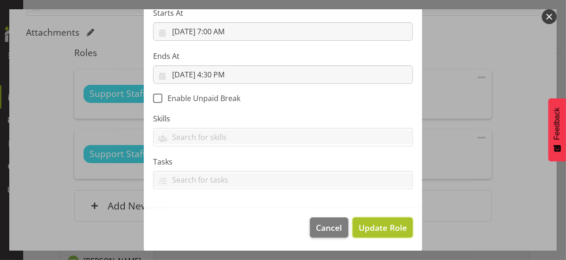
drag, startPoint x: 368, startPoint y: 229, endPoint x: 393, endPoint y: 223, distance: 26.1
click at [369, 228] on span "Update Role" at bounding box center [382, 228] width 48 height 12
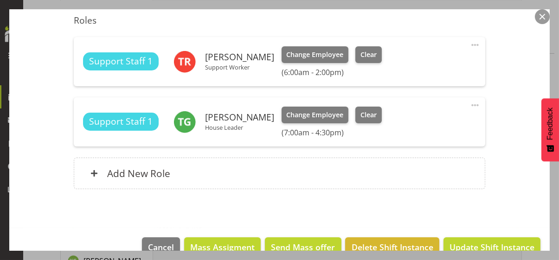
scroll to position [283, 0]
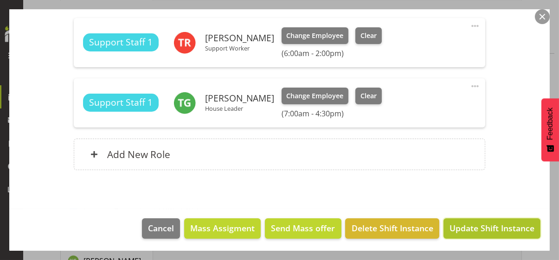
click at [471, 228] on span "Update Shift Instance" at bounding box center [491, 228] width 85 height 12
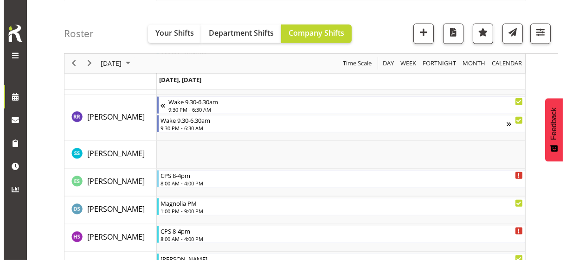
scroll to position [2485, 0]
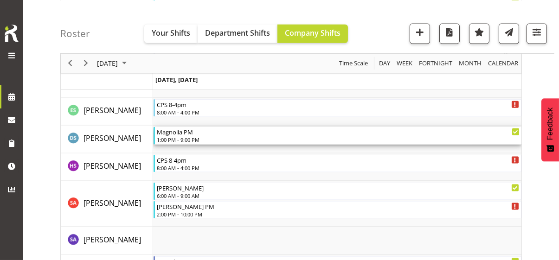
click at [191, 139] on div "1:00 PM - 9:00 PM" at bounding box center [338, 139] width 363 height 7
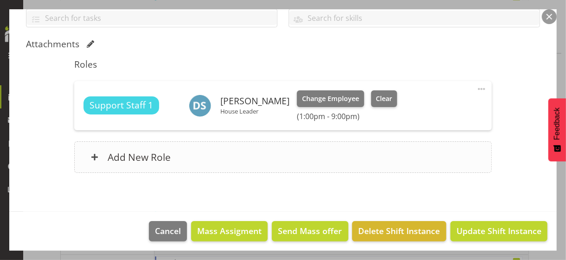
scroll to position [223, 0]
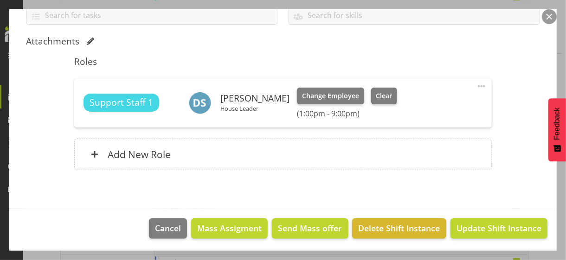
click at [476, 84] on span at bounding box center [481, 86] width 11 height 11
click at [423, 101] on link "Edit" at bounding box center [442, 106] width 89 height 17
select select "7"
select select "2025"
select select "13"
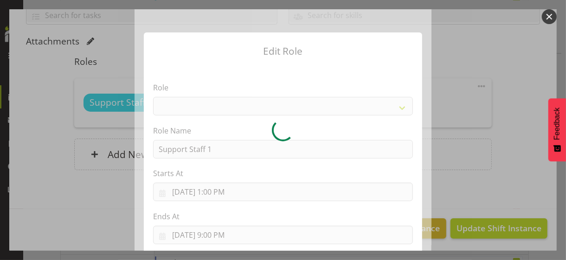
select select "1091"
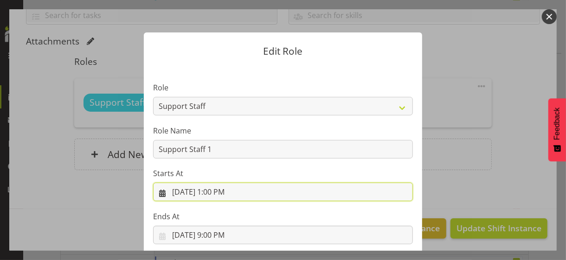
click at [217, 193] on input "[DATE] 1:00 PM" at bounding box center [283, 192] width 260 height 19
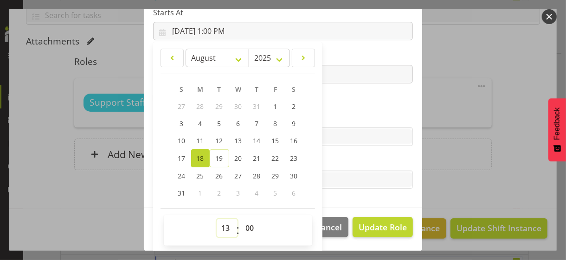
drag, startPoint x: 222, startPoint y: 226, endPoint x: 221, endPoint y: 218, distance: 7.9
click at [222, 226] on select "00 01 02 03 04 05 06 07 08 09 10 11 12 13 14 15 16 17 18 19 20 21 22 23" at bounding box center [227, 228] width 21 height 19
select select "12"
click at [217, 219] on select "00 01 02 03 04 05 06 07 08 09 10 11 12 13 14 15 16 17 18 19 20 21 22 23" at bounding box center [227, 228] width 21 height 19
type input "[DATE] 12:00 PM"
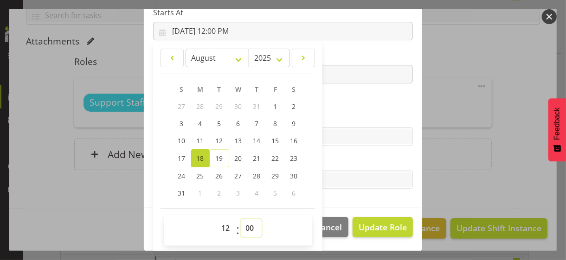
drag, startPoint x: 245, startPoint y: 225, endPoint x: 247, endPoint y: 219, distance: 6.6
click at [247, 221] on select "00 01 02 03 04 05 06 07 08 09 10 11 12 13 14 15 16 17 18 19 20 21 22 23 24 25 2…" at bounding box center [251, 228] width 21 height 19
select select "30"
click at [241, 219] on select "00 01 02 03 04 05 06 07 08 09 10 11 12 13 14 15 16 17 18 19 20 21 22 23 24 25 2…" at bounding box center [251, 228] width 21 height 19
type input "[DATE] 12:30 PM"
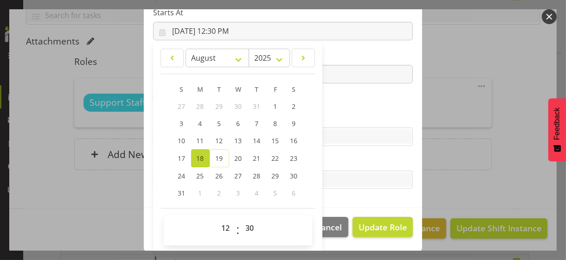
click at [338, 117] on label "Skills" at bounding box center [283, 118] width 260 height 11
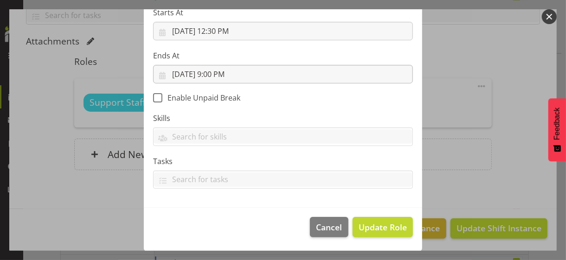
scroll to position [160, 0]
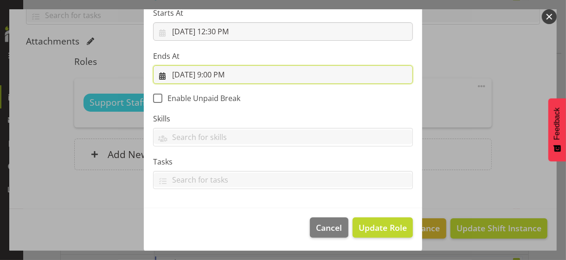
click at [216, 72] on input "[DATE] 9:00 PM" at bounding box center [283, 74] width 260 height 19
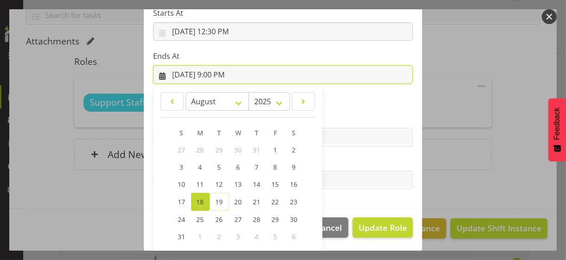
scroll to position [204, 0]
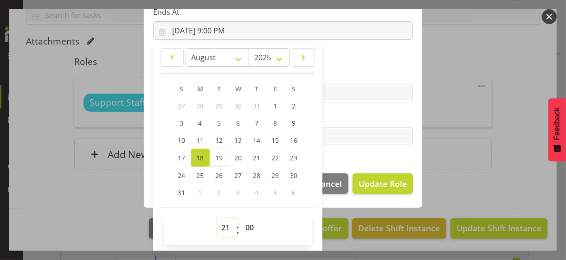
click at [224, 225] on select "00 01 02 03 04 05 06 07 08 09 10 11 12 13 14 15 16 17 18 19 20 21 22 23" at bounding box center [227, 227] width 21 height 19
click at [217, 218] on select "00 01 02 03 04 05 06 07 08 09 10 11 12 13 14 15 16 17 18 19 20 21 22 23" at bounding box center [227, 227] width 21 height 19
click at [351, 117] on label "Tasks" at bounding box center [283, 117] width 260 height 11
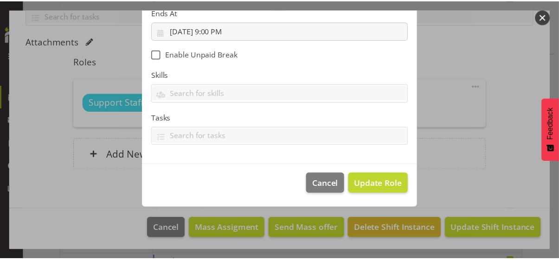
scroll to position [160, 0]
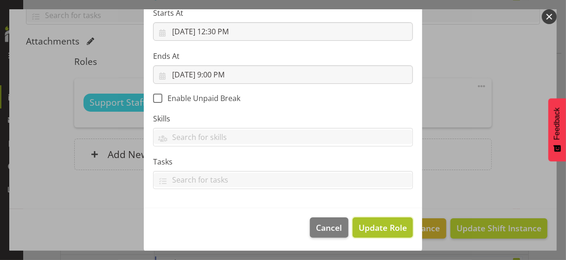
click at [374, 224] on span "Update Role" at bounding box center [382, 228] width 48 height 12
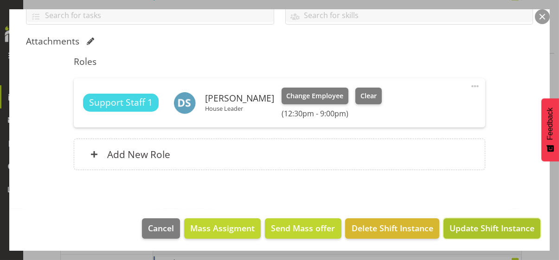
click at [470, 225] on span "Update Shift Instance" at bounding box center [491, 228] width 85 height 12
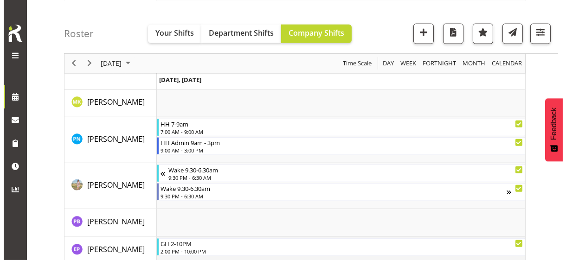
scroll to position [1929, 0]
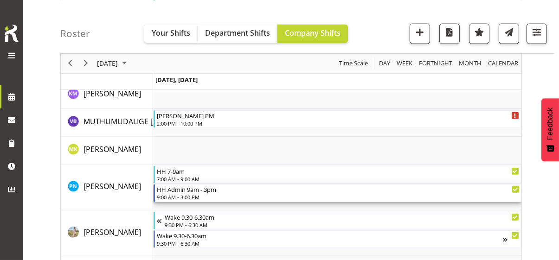
click at [188, 196] on div "9:00 AM - 3:00 PM" at bounding box center [338, 196] width 363 height 7
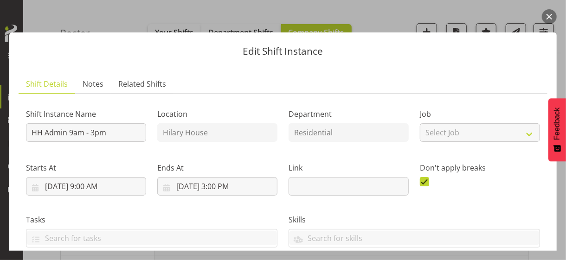
scroll to position [185, 0]
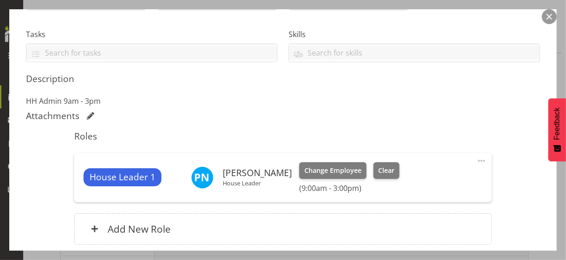
click at [476, 158] on span at bounding box center [481, 160] width 11 height 11
click at [419, 176] on link "Edit" at bounding box center [442, 181] width 89 height 17
select select "7"
select select "2025"
select select "9"
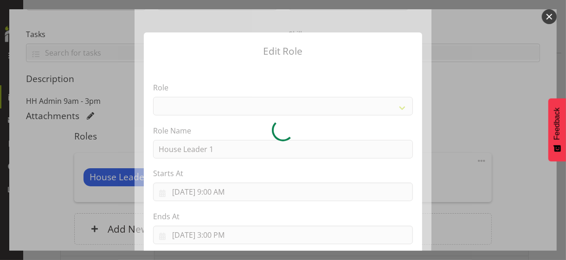
select select "1092"
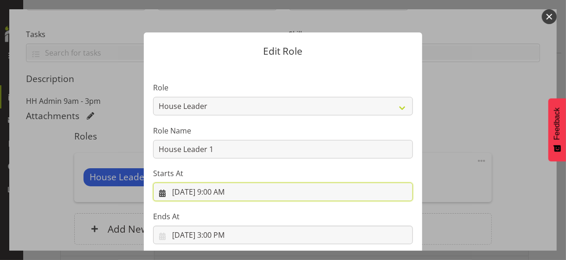
click at [221, 193] on input "[DATE] 9:00 AM" at bounding box center [283, 192] width 260 height 19
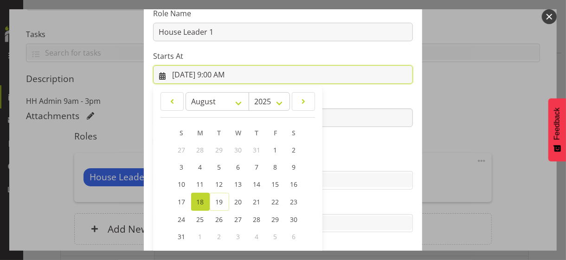
scroll to position [161, 0]
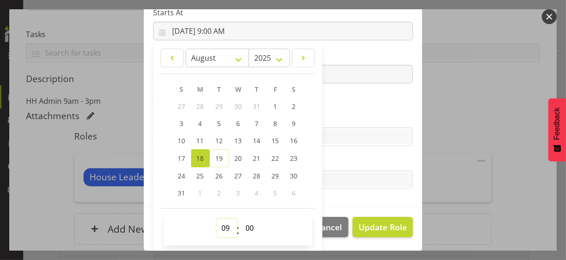
drag, startPoint x: 221, startPoint y: 225, endPoint x: 222, endPoint y: 218, distance: 7.0
click at [222, 223] on select "00 01 02 03 04 05 06 07 08 09 10 11 12 13 14 15 16 17 18 19 20 21 22 23" at bounding box center [227, 228] width 21 height 19
select select "14"
click at [217, 219] on select "00 01 02 03 04 05 06 07 08 09 10 11 12 13 14 15 16 17 18 19 20 21 22 23" at bounding box center [227, 228] width 21 height 19
type input "[DATE] 2:00 PM"
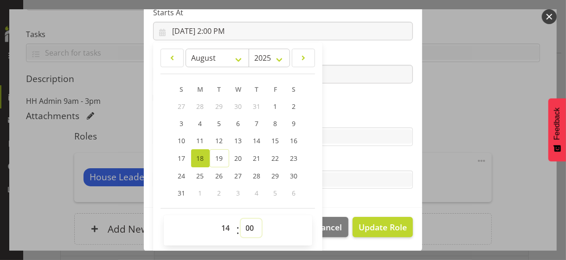
drag, startPoint x: 241, startPoint y: 225, endPoint x: 242, endPoint y: 219, distance: 5.7
click at [242, 219] on select "00 01 02 03 04 05 06 07 08 09 10 11 12 13 14 15 16 17 18 19 20 21 22 23 24 25 2…" at bounding box center [251, 228] width 21 height 19
select select "30"
click at [241, 219] on select "00 01 02 03 04 05 06 07 08 09 10 11 12 13 14 15 16 17 18 19 20 21 22 23 24 25 2…" at bounding box center [251, 228] width 21 height 19
type input "[DATE] 2:30 PM"
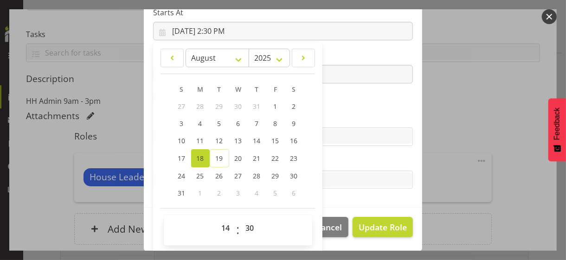
click at [338, 117] on label "Skills" at bounding box center [283, 118] width 260 height 11
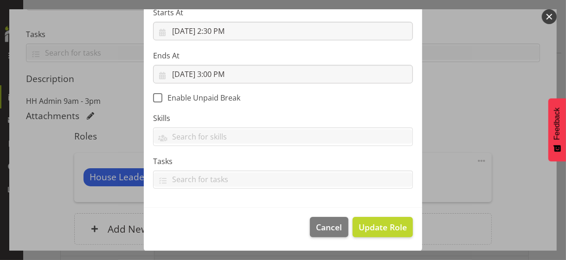
scroll to position [160, 0]
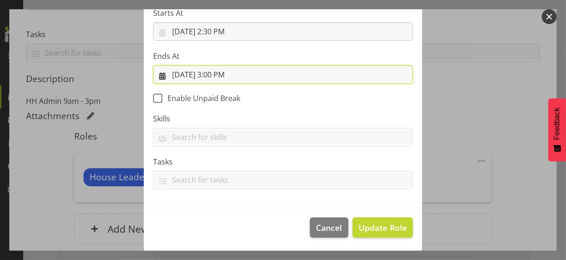
click at [215, 73] on input "[DATE] 3:00 PM" at bounding box center [283, 74] width 260 height 19
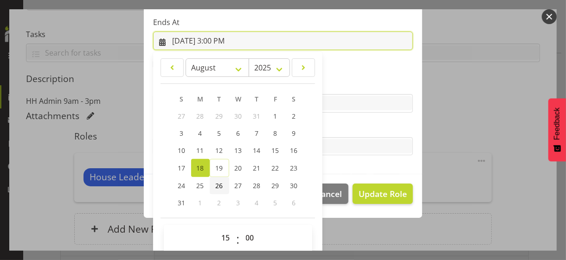
scroll to position [204, 0]
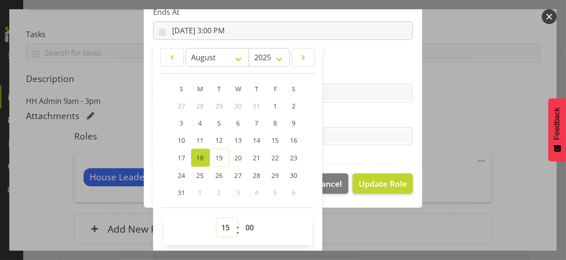
click at [223, 227] on select "00 01 02 03 04 05 06 07 08 09 10 11 12 13 14 15 16 17 18 19 20 21 22 23" at bounding box center [227, 227] width 21 height 19
select select "18"
click at [217, 218] on select "00 01 02 03 04 05 06 07 08 09 10 11 12 13 14 15 16 17 18 19 20 21 22 23" at bounding box center [227, 227] width 21 height 19
type input "[DATE] 6:00 PM"
drag, startPoint x: 324, startPoint y: 116, endPoint x: 332, endPoint y: 121, distance: 9.1
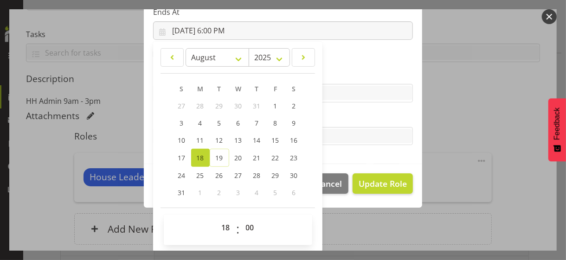
click at [325, 116] on label "Tasks" at bounding box center [283, 117] width 260 height 11
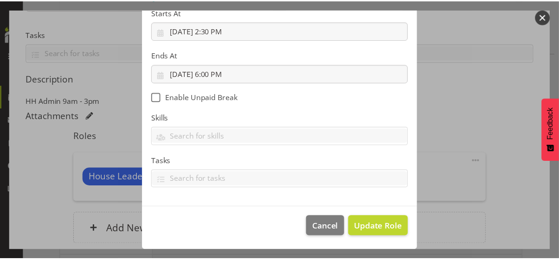
scroll to position [160, 0]
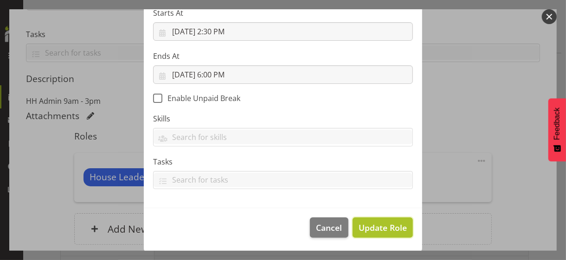
click at [375, 228] on span "Update Role" at bounding box center [382, 228] width 48 height 12
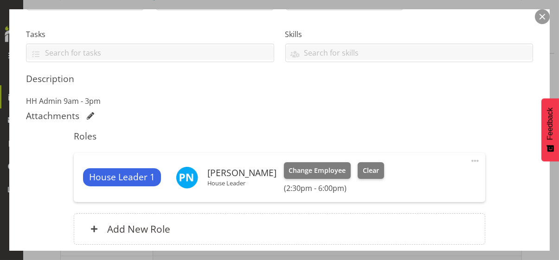
scroll to position [260, 0]
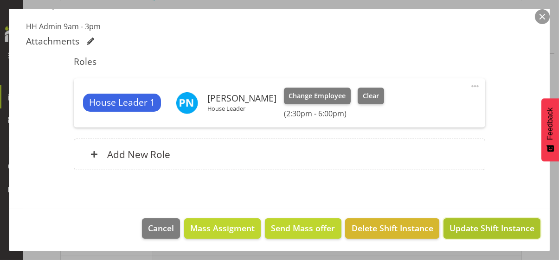
click at [468, 225] on span "Update Shift Instance" at bounding box center [491, 228] width 85 height 12
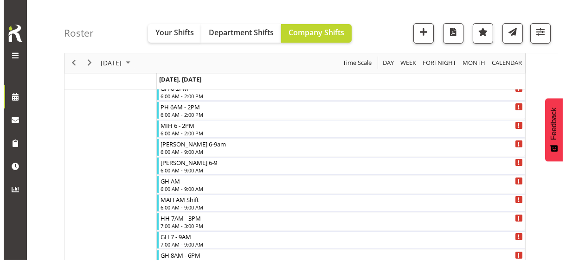
scroll to position [75, 0]
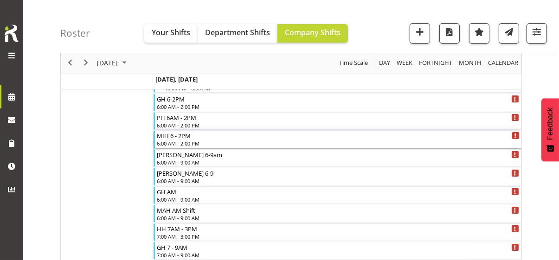
click at [180, 141] on div "6:00 AM - 2:00 PM" at bounding box center [338, 143] width 363 height 7
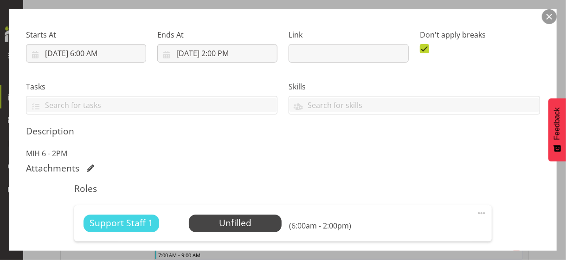
scroll to position [232, 0]
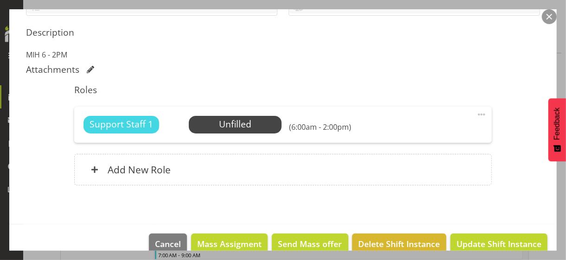
click at [476, 112] on span at bounding box center [481, 114] width 11 height 11
click at [415, 134] on link "Edit" at bounding box center [442, 135] width 89 height 17
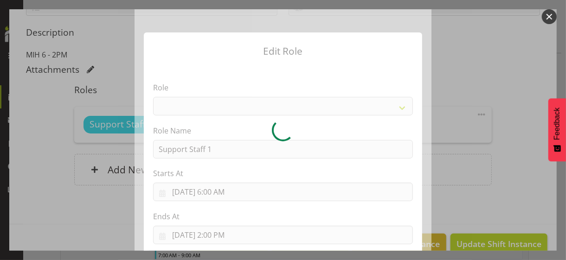
select select "1091"
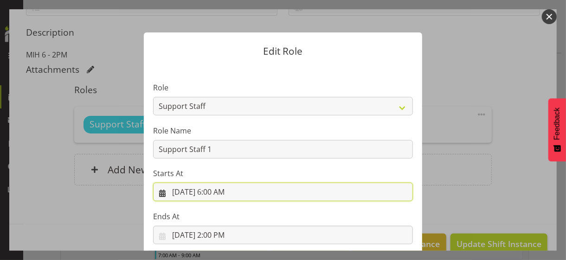
click at [214, 190] on input "[DATE] 6:00 AM" at bounding box center [283, 192] width 260 height 19
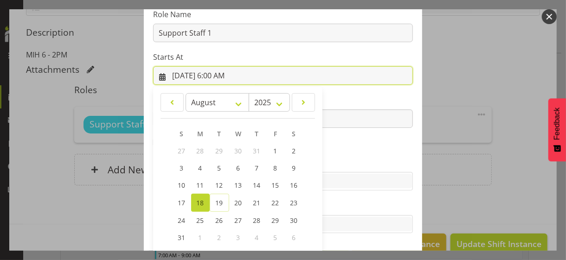
scroll to position [161, 0]
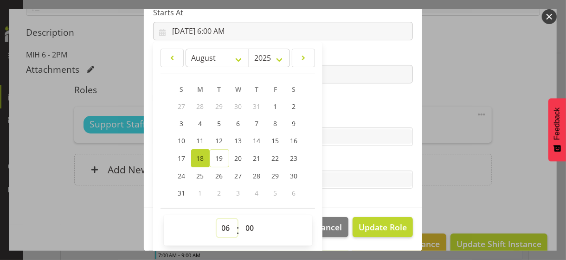
click at [218, 224] on select "00 01 02 03 04 05 06 07 08 09 10 11 12 13 14 15 16 17 18 19 20 21 22 23" at bounding box center [227, 228] width 21 height 19
select select "9"
click at [217, 219] on select "00 01 02 03 04 05 06 07 08 09 10 11 12 13 14 15 16 17 18 19 20 21 22 23" at bounding box center [227, 228] width 21 height 19
type input "[DATE] 9:00 AM"
click at [244, 224] on select "00 01 02 03 04 05 06 07 08 09 10 11 12 13 14 15 16 17 18 19 20 21 22 23 24 25 2…" at bounding box center [251, 228] width 21 height 19
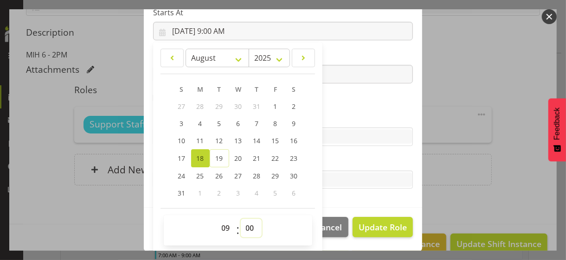
select select "30"
click at [241, 219] on select "00 01 02 03 04 05 06 07 08 09 10 11 12 13 14 15 16 17 18 19 20 21 22 23 24 25 2…" at bounding box center [251, 228] width 21 height 19
type input "[DATE] 9:30 AM"
click at [331, 117] on label "Skills" at bounding box center [283, 118] width 260 height 11
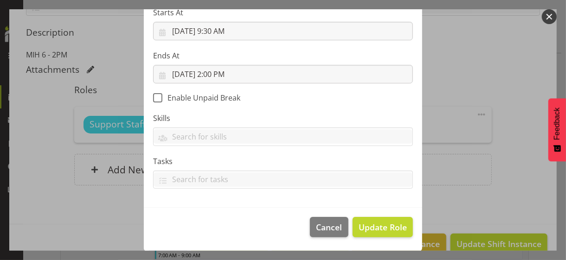
scroll to position [160, 0]
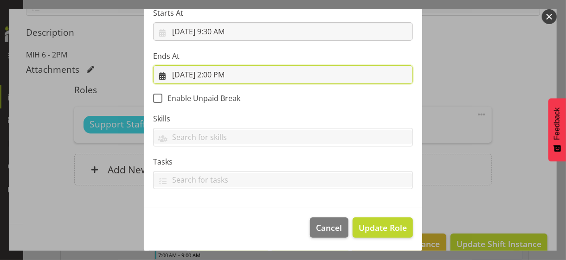
click at [214, 72] on input "[DATE] 2:00 PM" at bounding box center [283, 74] width 260 height 19
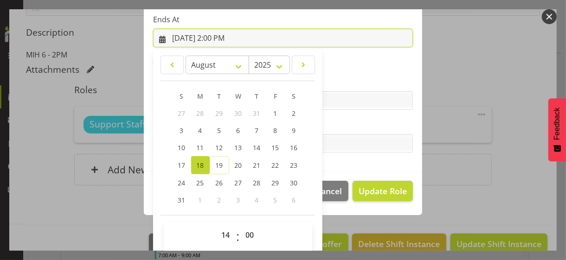
scroll to position [204, 0]
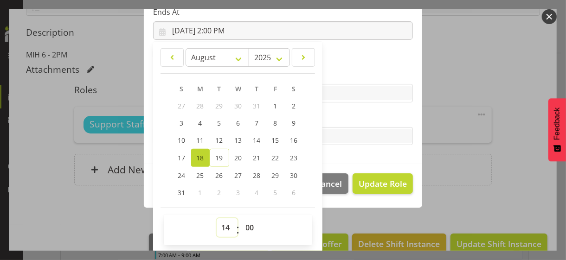
click at [220, 220] on select "00 01 02 03 04 05 06 07 08 09 10 11 12 13 14 15 16 17 18 19 20 21 22 23" at bounding box center [227, 227] width 21 height 19
select select "11"
click at [217, 218] on select "00 01 02 03 04 05 06 07 08 09 10 11 12 13 14 15 16 17 18 19 20 21 22 23" at bounding box center [227, 227] width 21 height 19
type input "[DATE] 11:00 AM"
drag, startPoint x: 340, startPoint y: 115, endPoint x: 363, endPoint y: 149, distance: 41.1
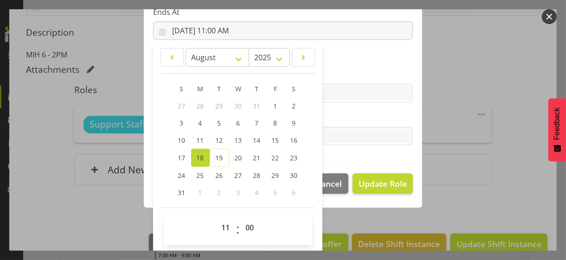
click at [340, 115] on label "Tasks" at bounding box center [283, 117] width 260 height 11
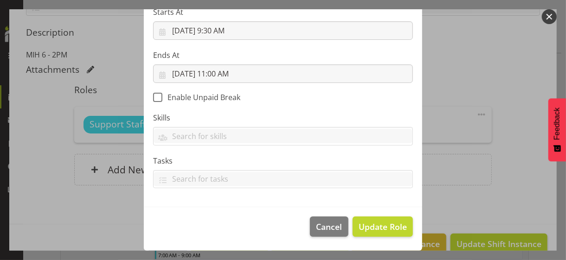
scroll to position [160, 0]
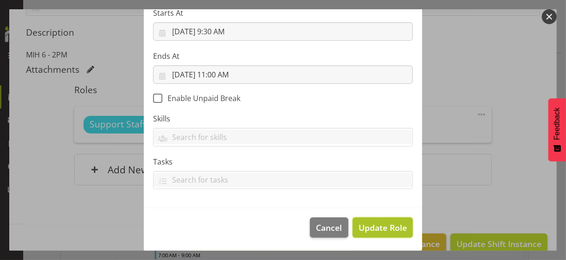
click at [377, 225] on span "Update Role" at bounding box center [382, 228] width 48 height 12
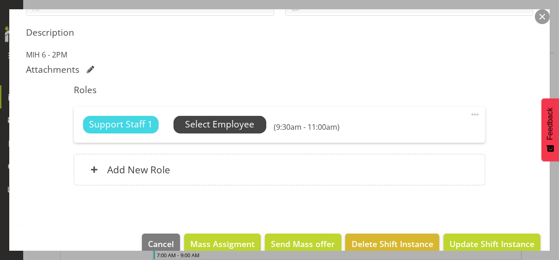
click at [237, 126] on span "Select Employee" at bounding box center [219, 124] width 69 height 13
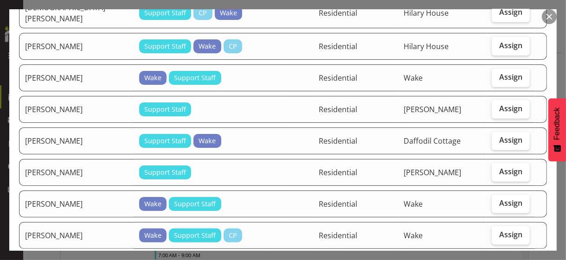
scroll to position [417, 0]
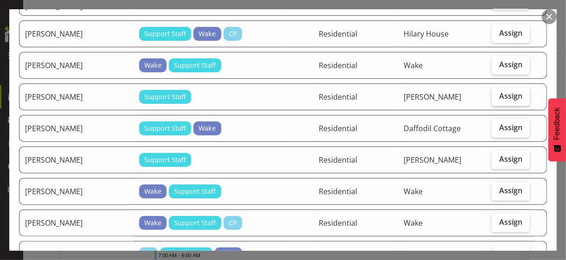
drag, startPoint x: 497, startPoint y: 78, endPoint x: 492, endPoint y: 96, distance: 18.3
click at [499, 91] on span "Assign" at bounding box center [510, 95] width 23 height 9
click at [497, 93] on input "Assign" at bounding box center [494, 96] width 6 height 6
checkbox input "true"
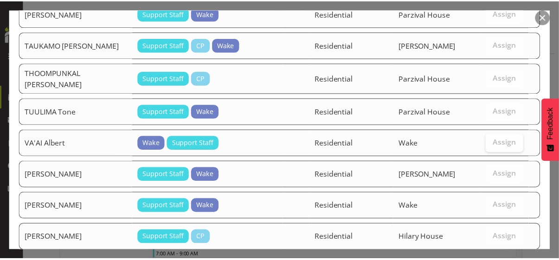
scroll to position [1591, 0]
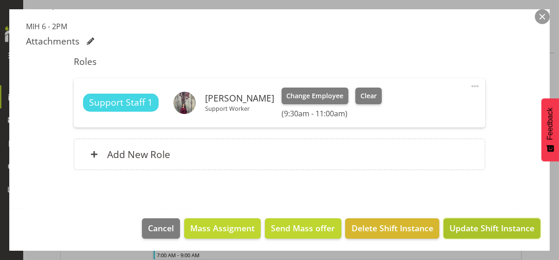
click at [472, 225] on span "Update Shift Instance" at bounding box center [491, 228] width 85 height 12
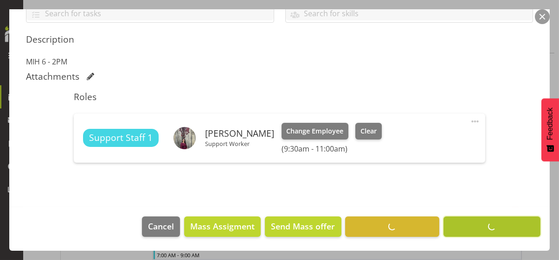
scroll to position [223, 0]
